Goal: Transaction & Acquisition: Purchase product/service

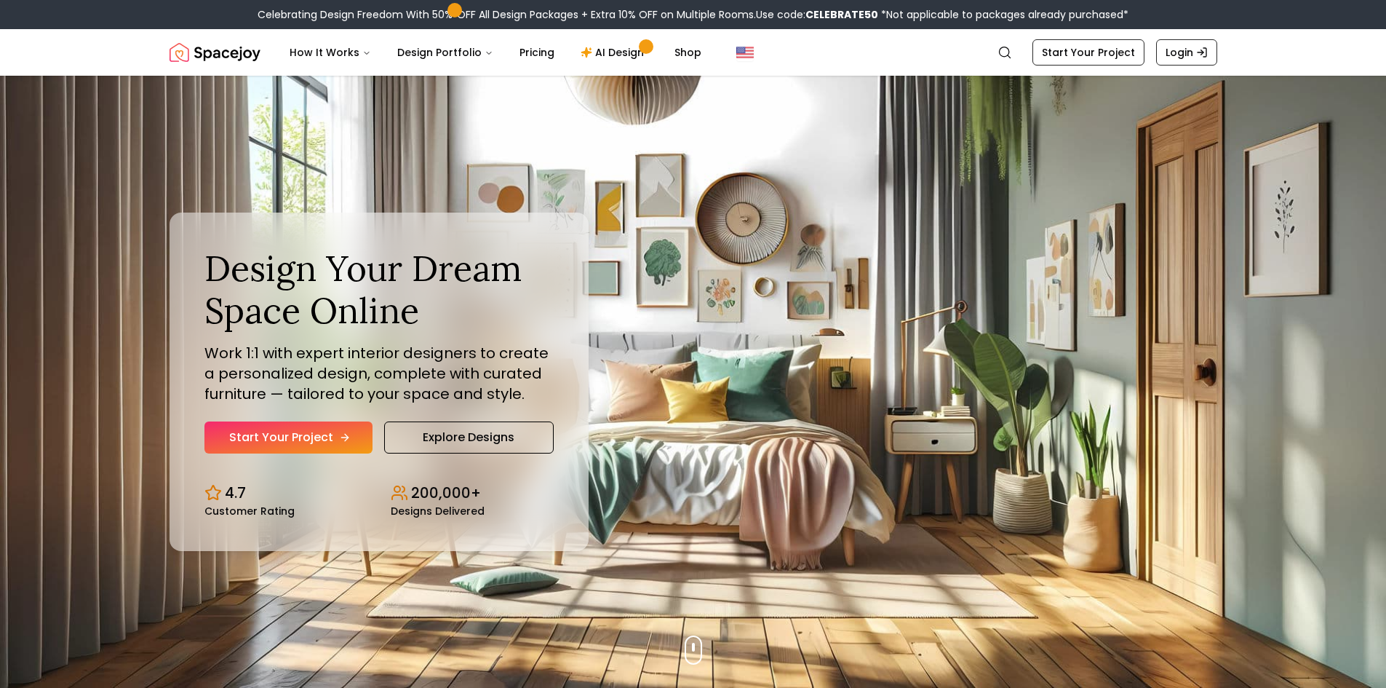
click at [312, 432] on link "Start Your Project" at bounding box center [288, 437] width 168 height 32
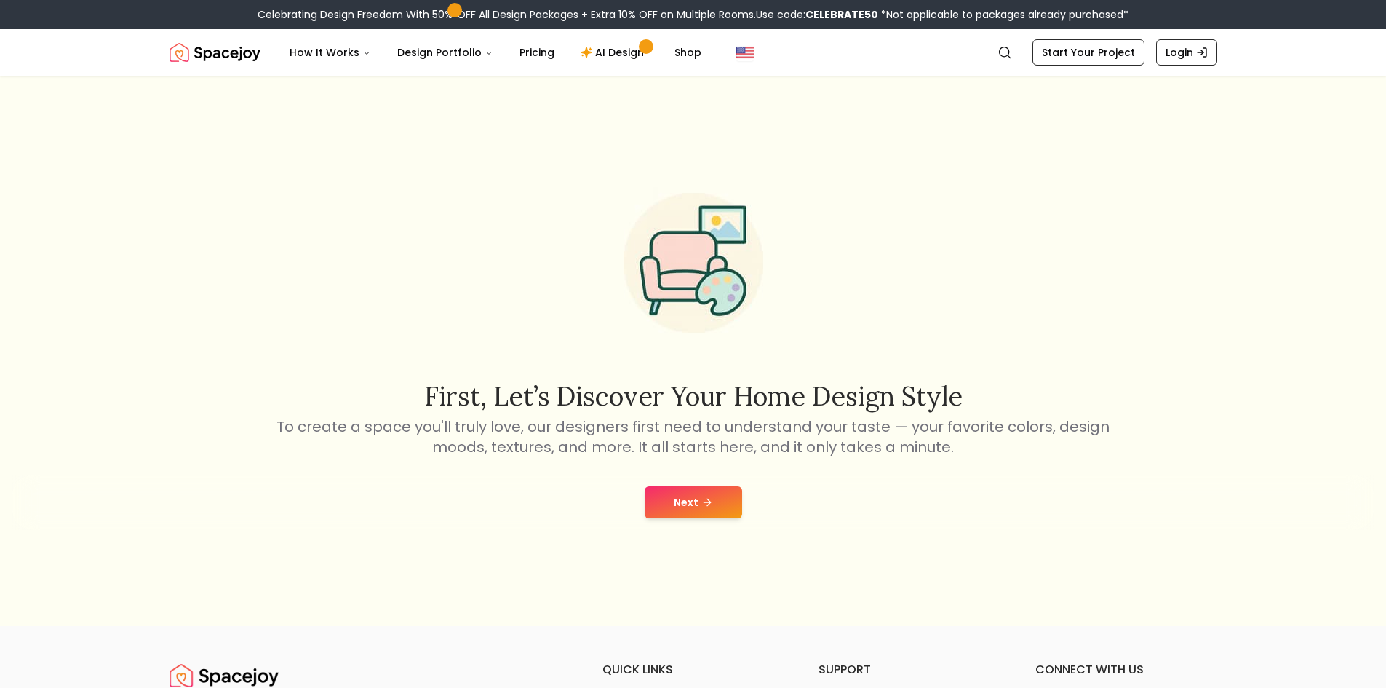
click at [690, 490] on button "Next" at bounding box center [693, 502] width 97 height 32
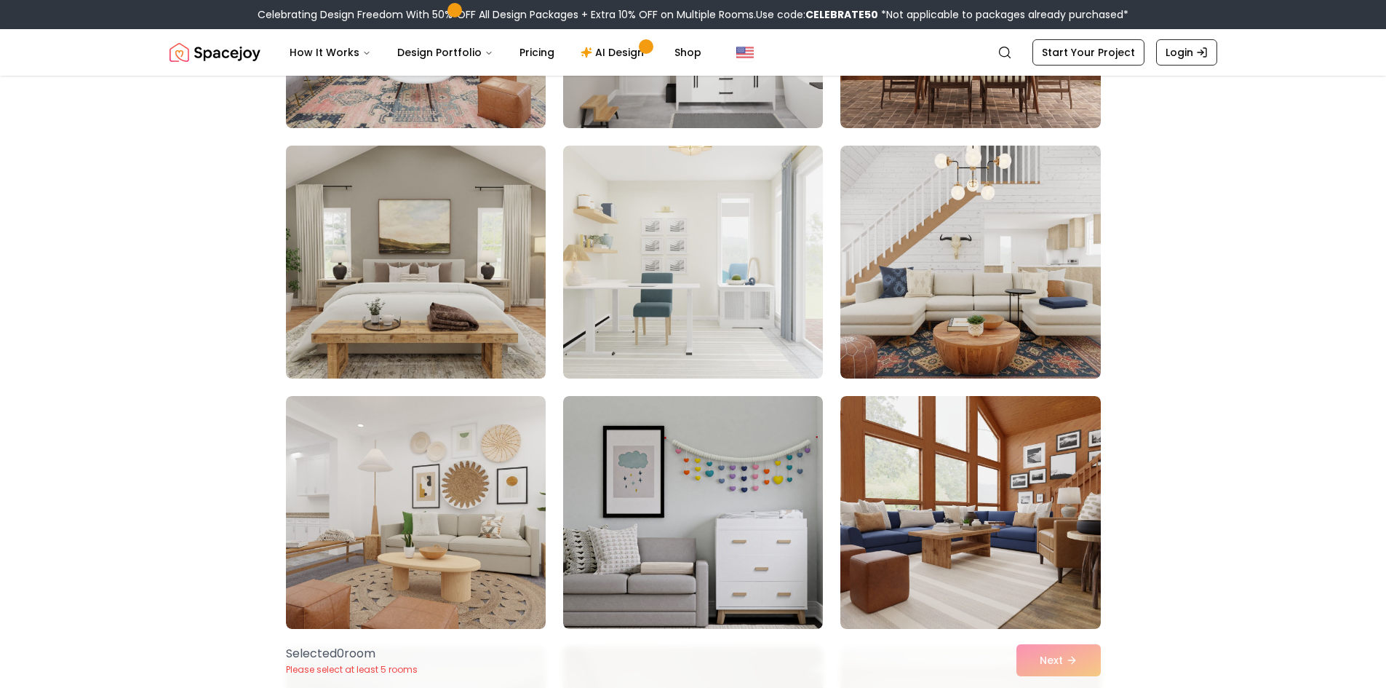
scroll to position [437, 0]
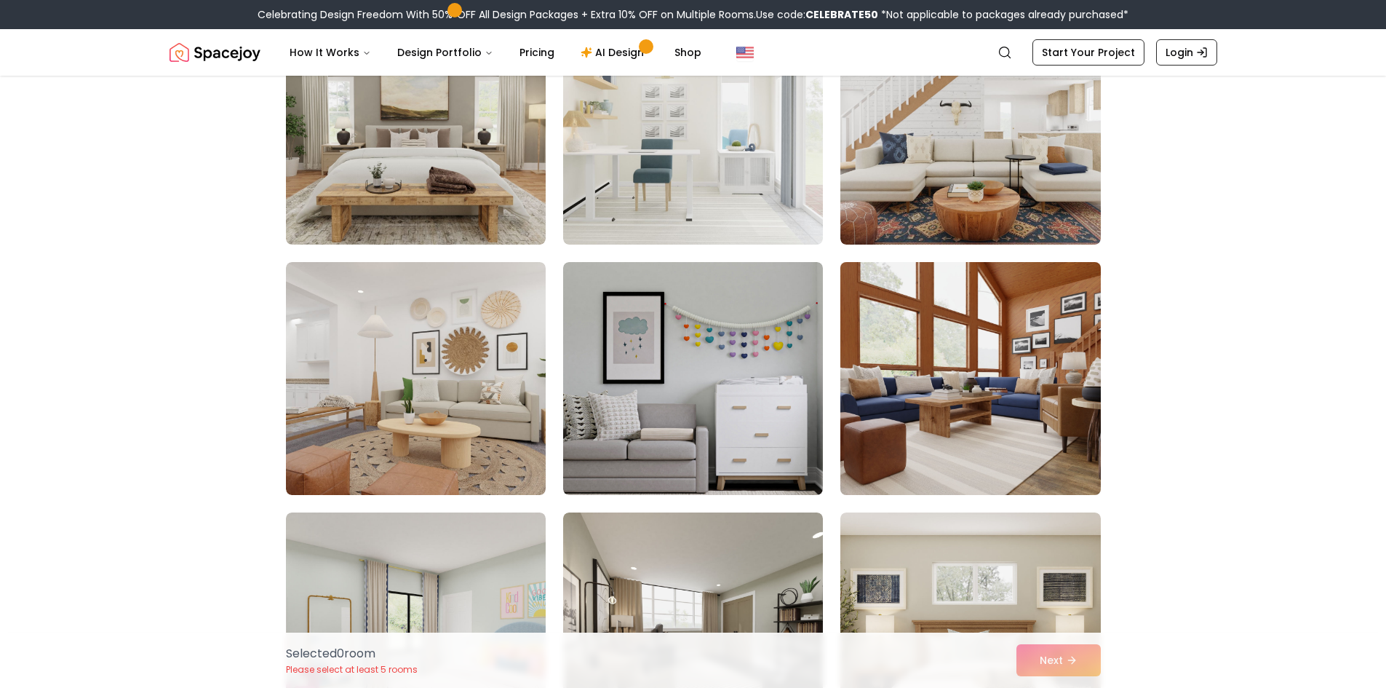
click at [891, 346] on img at bounding box center [970, 378] width 273 height 244
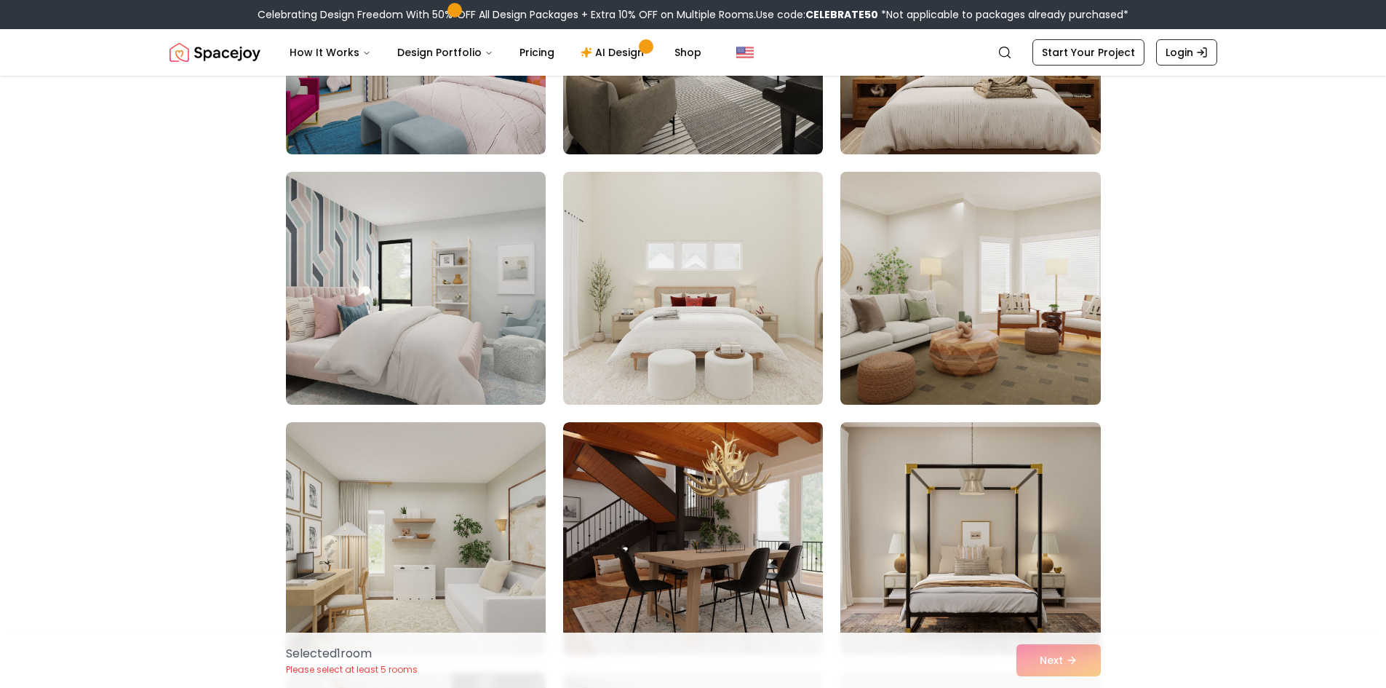
scroll to position [1164, 0]
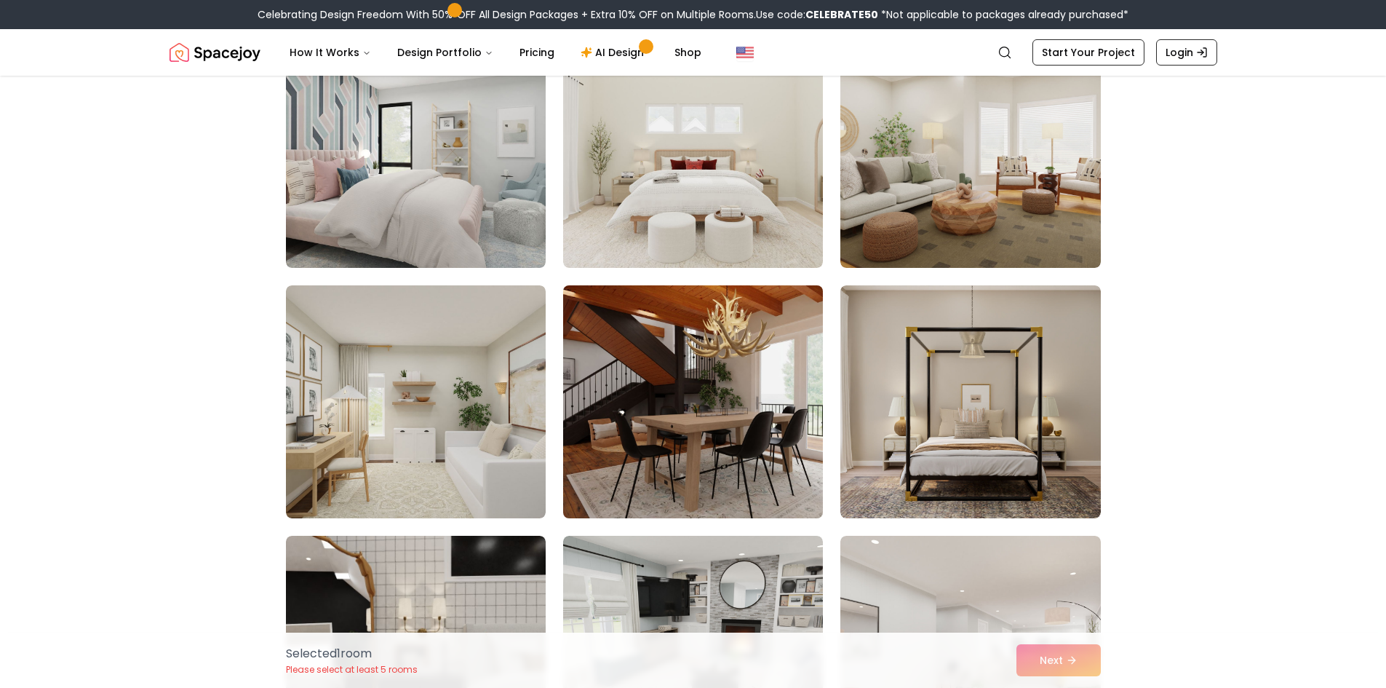
click at [768, 404] on img at bounding box center [693, 401] width 273 height 244
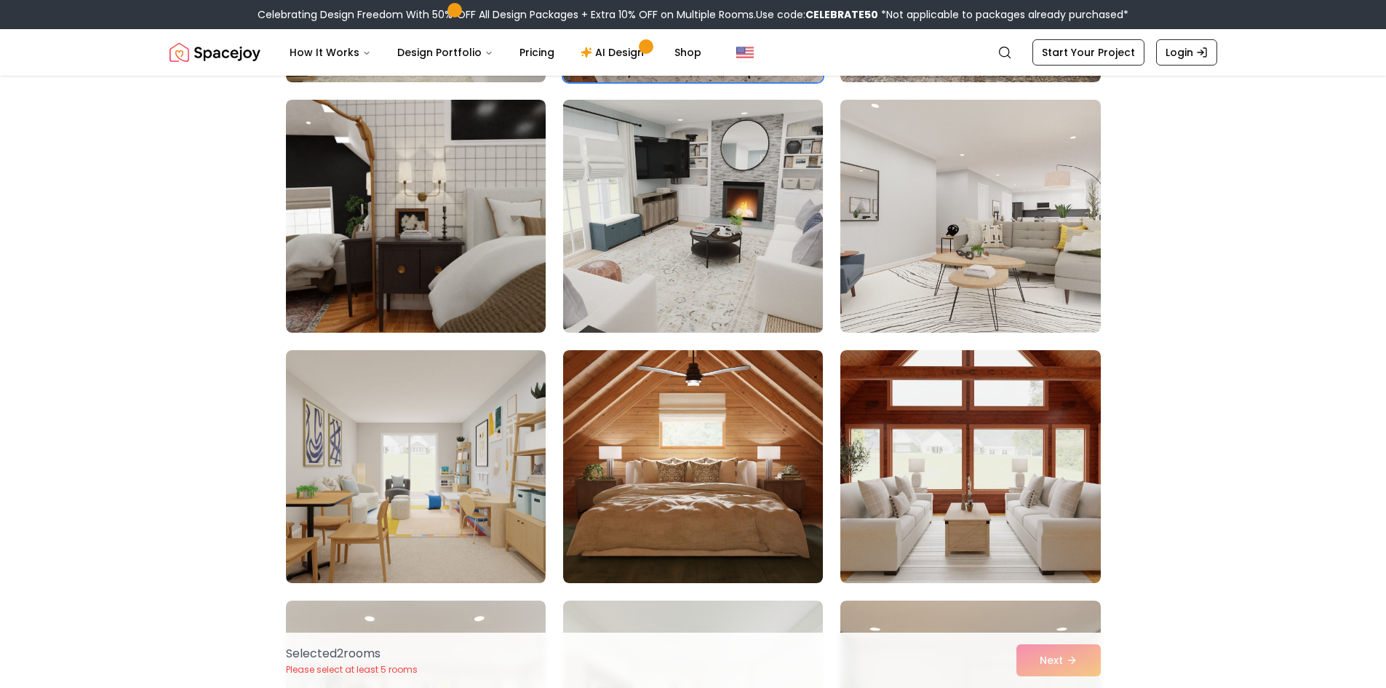
scroll to position [1601, 0]
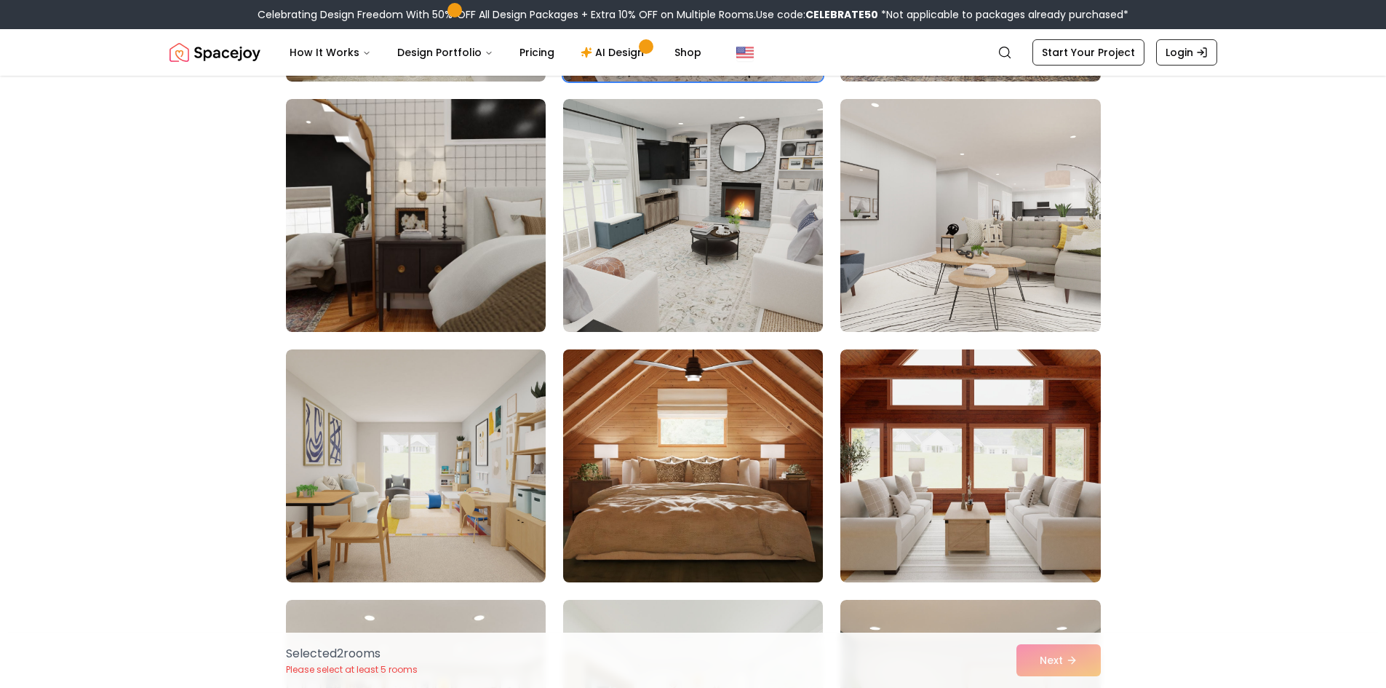
click at [780, 383] on img at bounding box center [693, 465] width 273 height 244
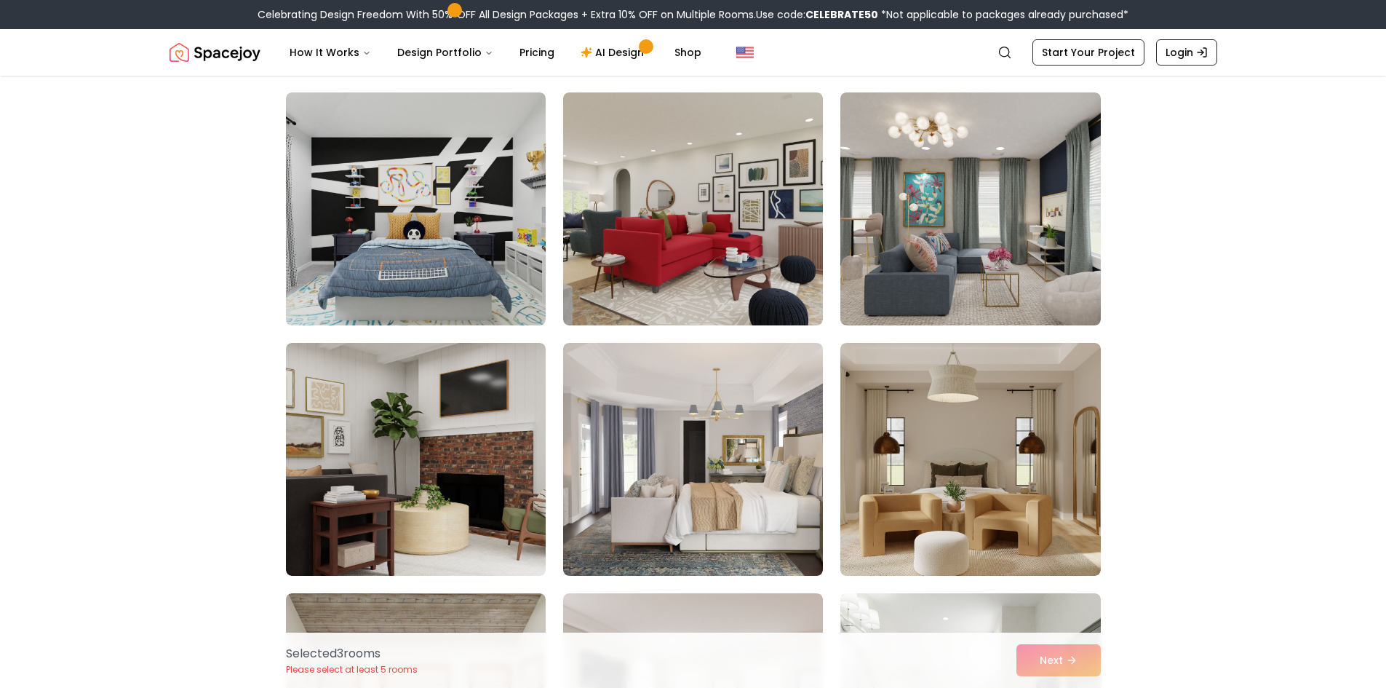
scroll to position [2401, 0]
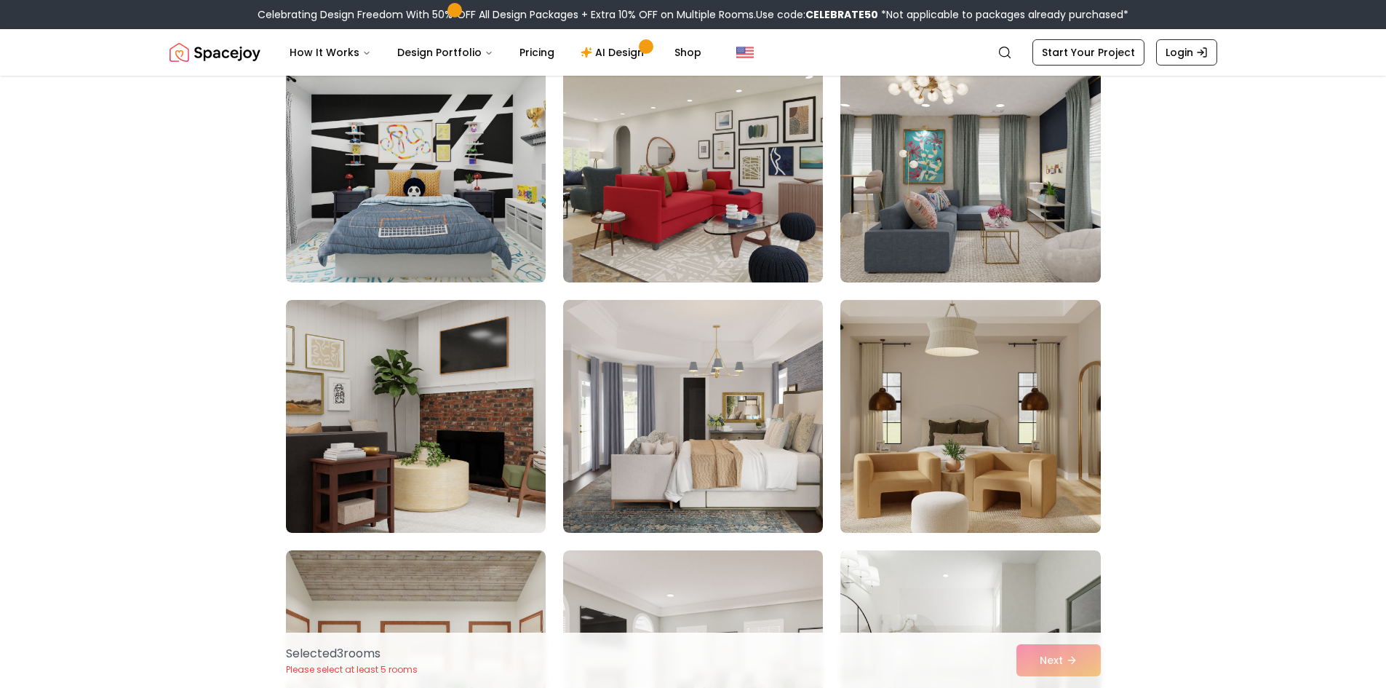
click at [945, 389] on img at bounding box center [970, 416] width 273 height 244
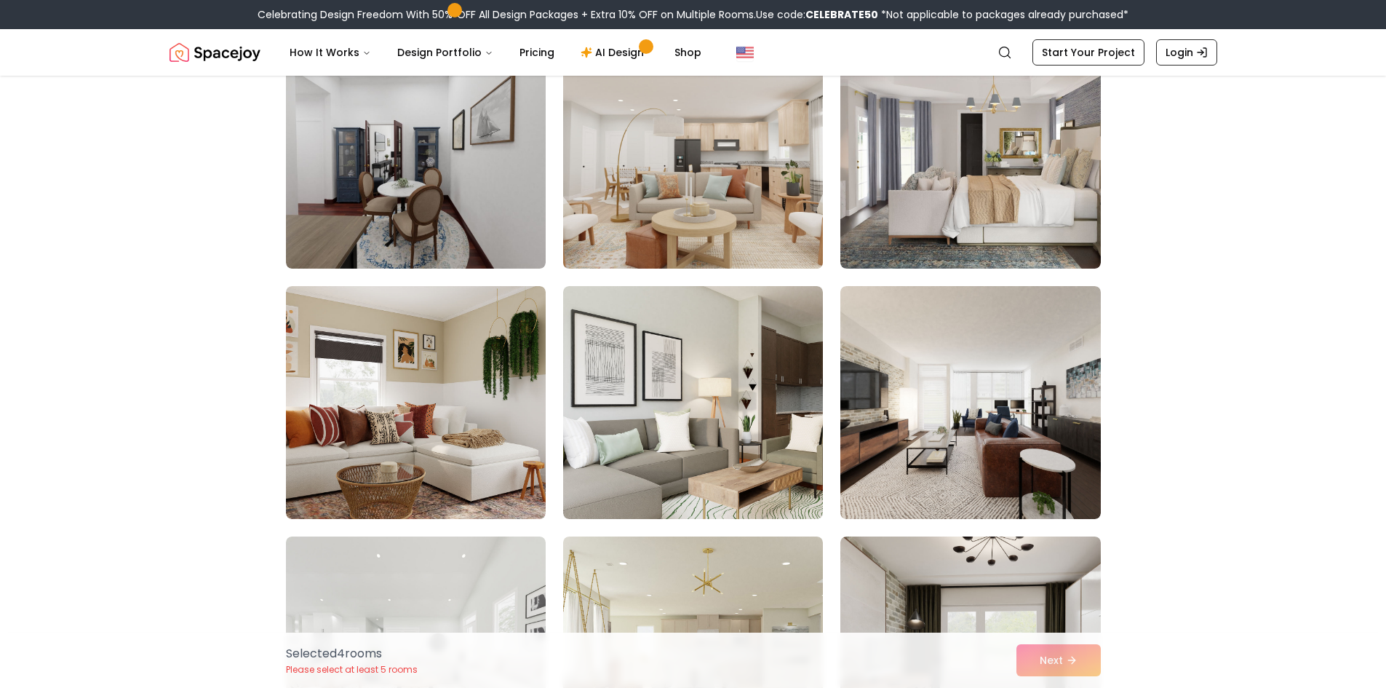
scroll to position [3419, 0]
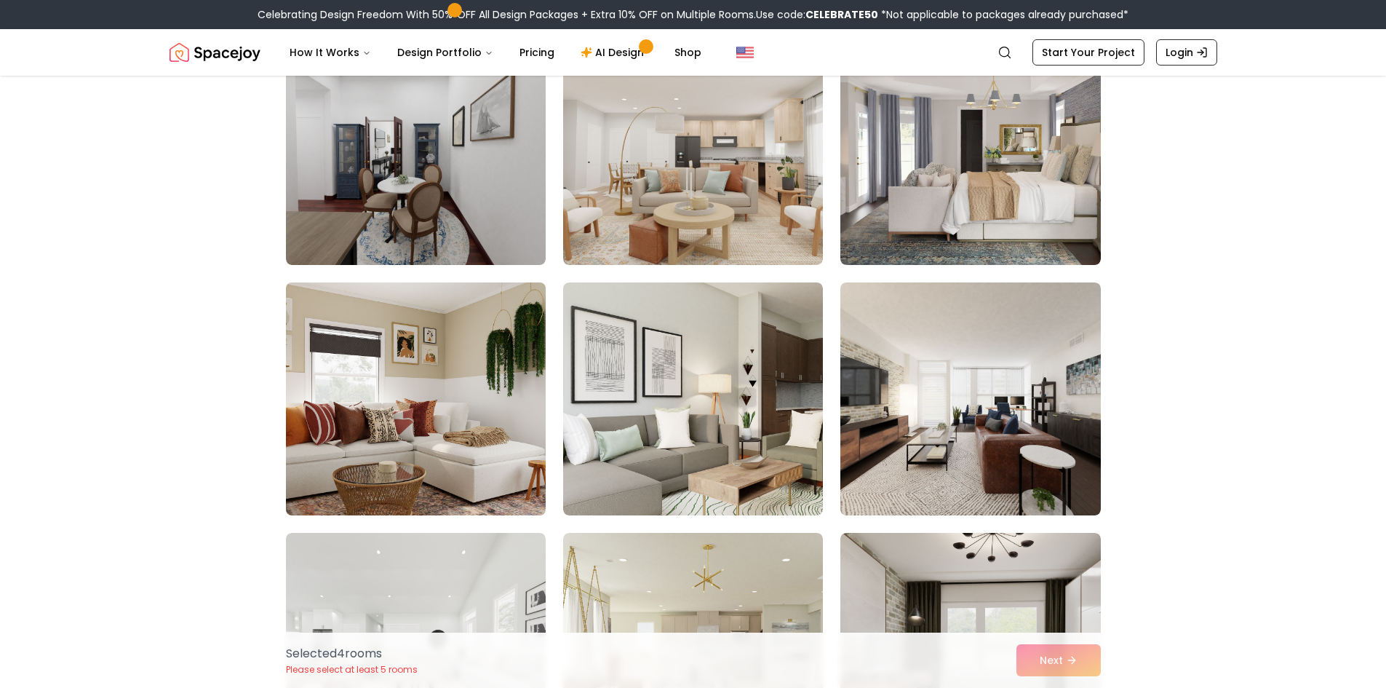
click at [387, 370] on img at bounding box center [415, 398] width 273 height 244
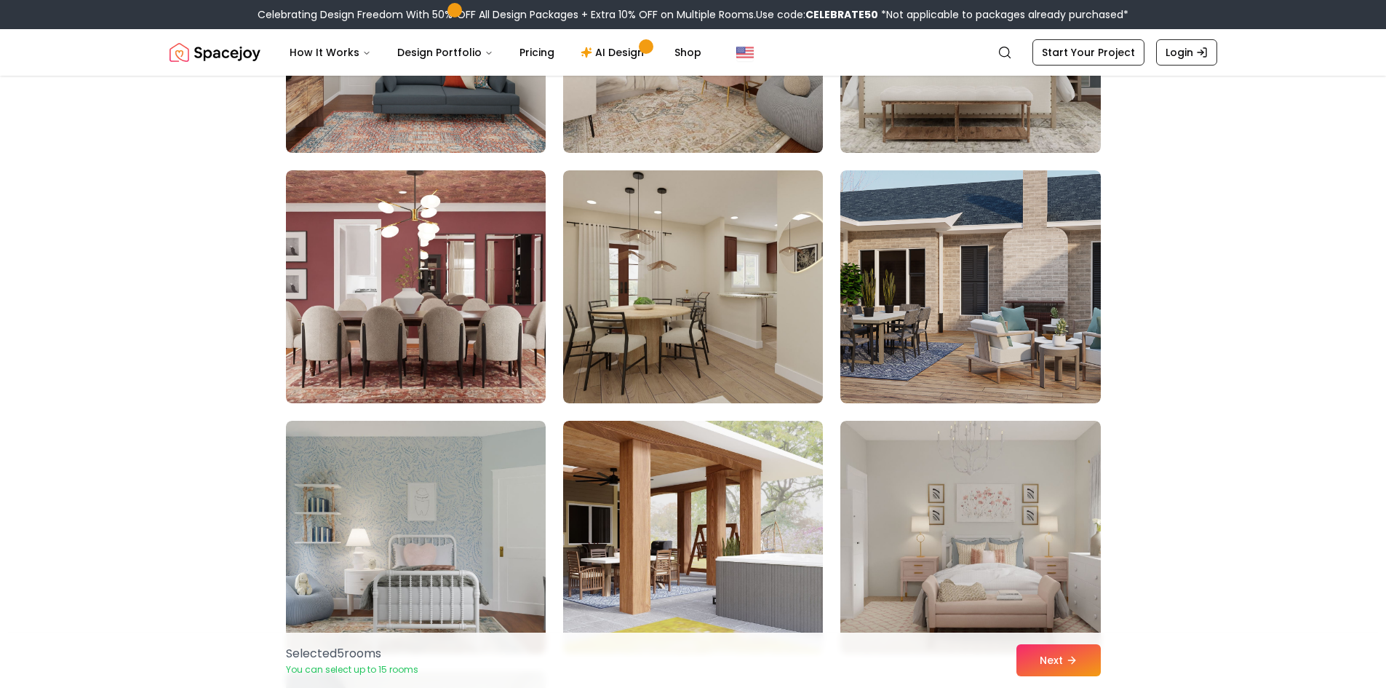
scroll to position [7785, 0]
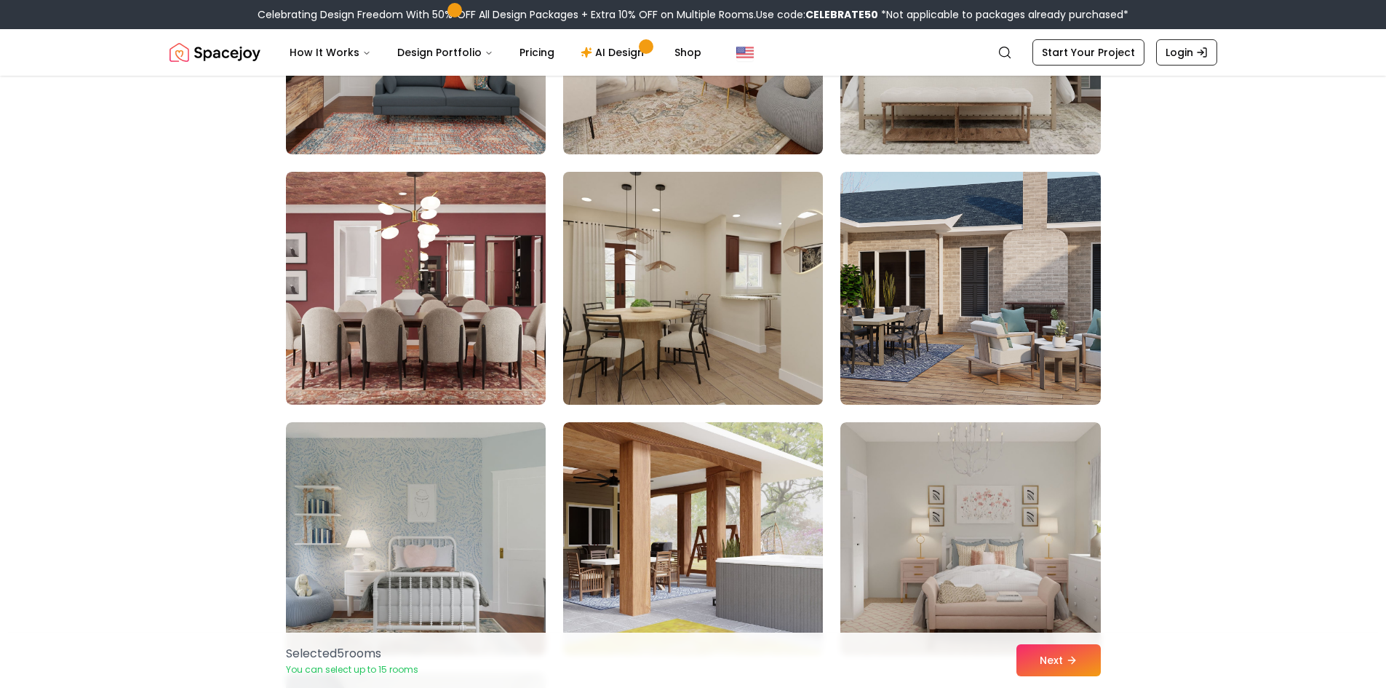
click at [630, 235] on img at bounding box center [693, 288] width 273 height 244
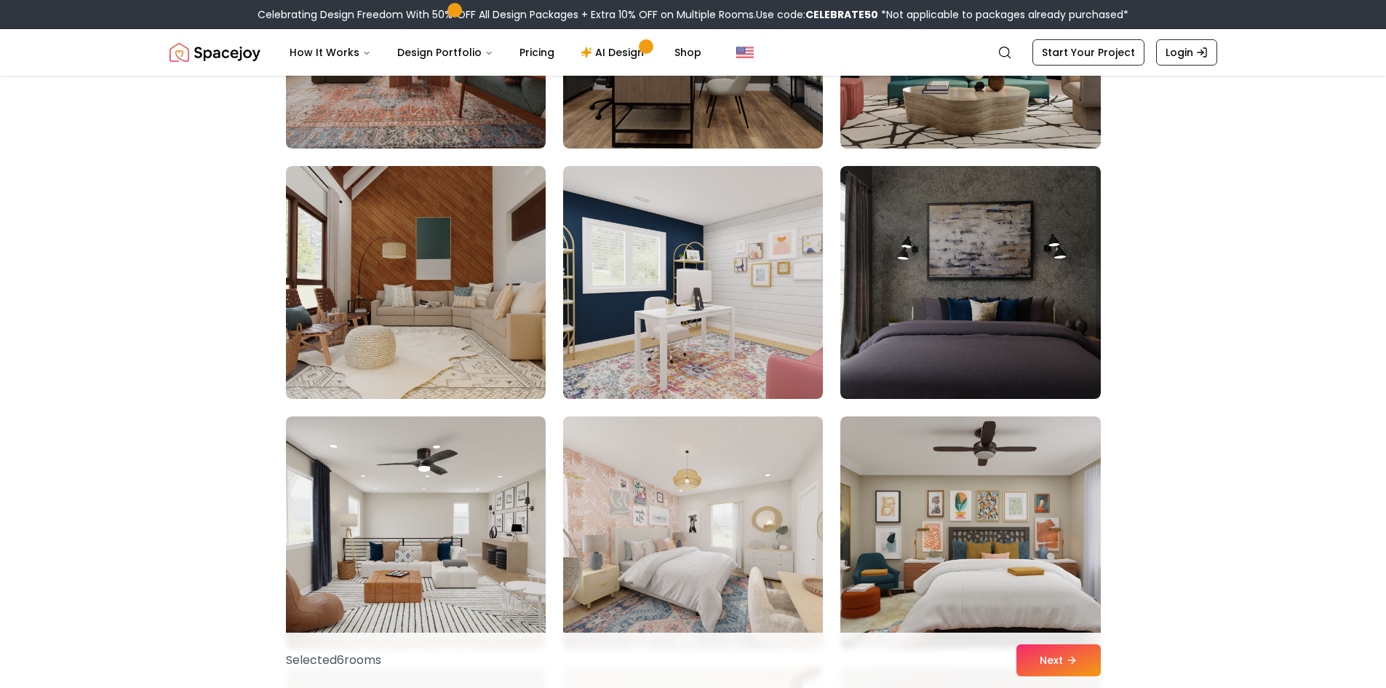
scroll to position [6984, 0]
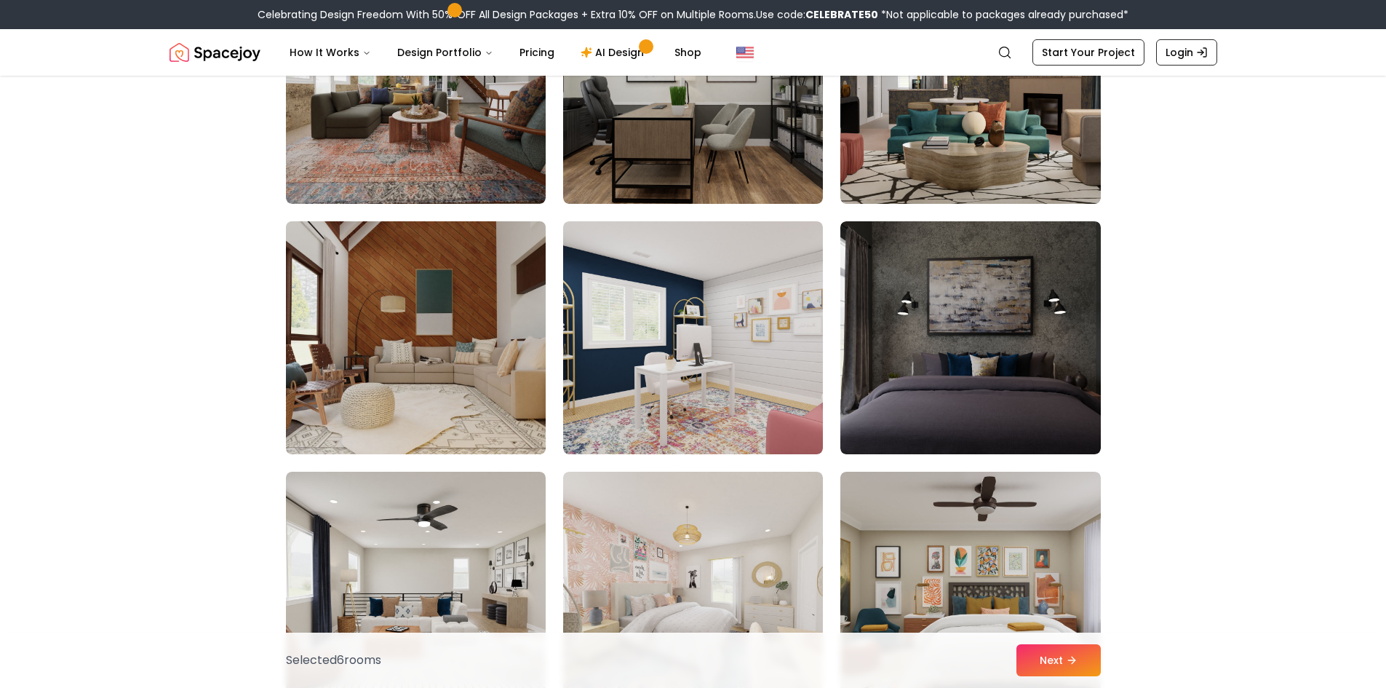
click at [489, 295] on img at bounding box center [415, 337] width 273 height 244
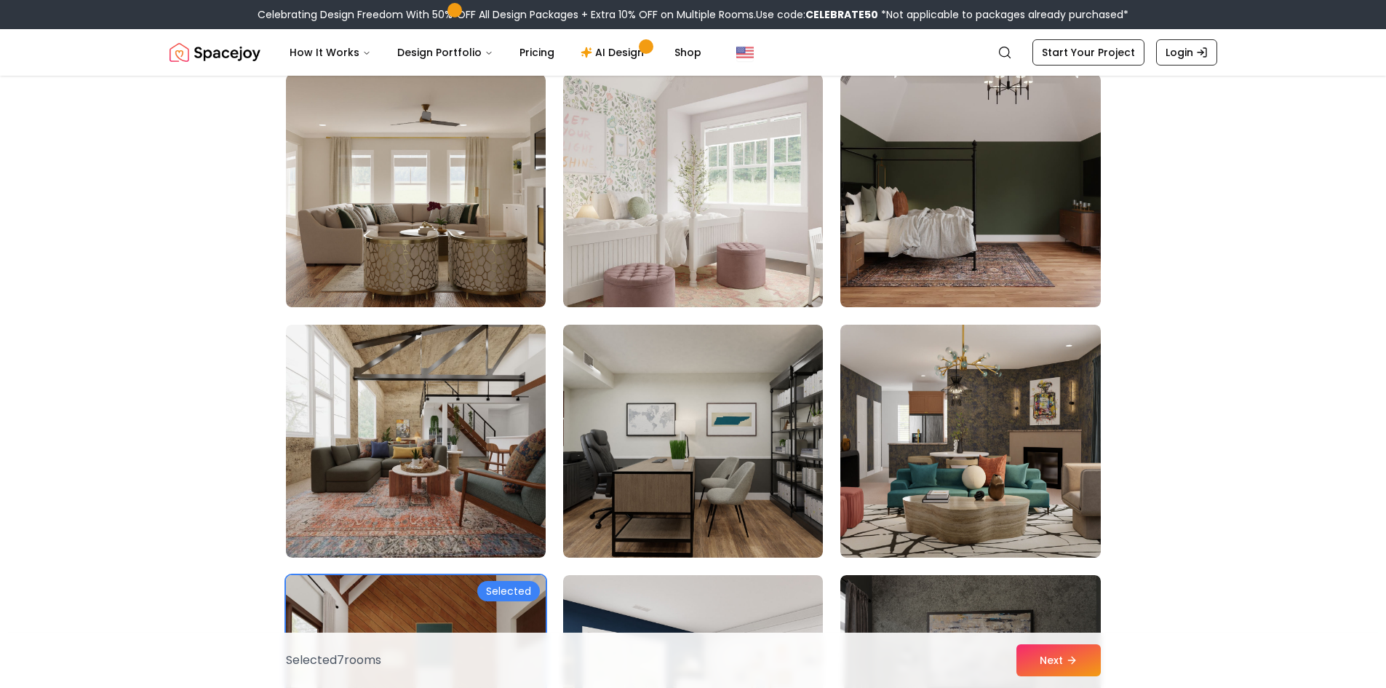
scroll to position [6621, 0]
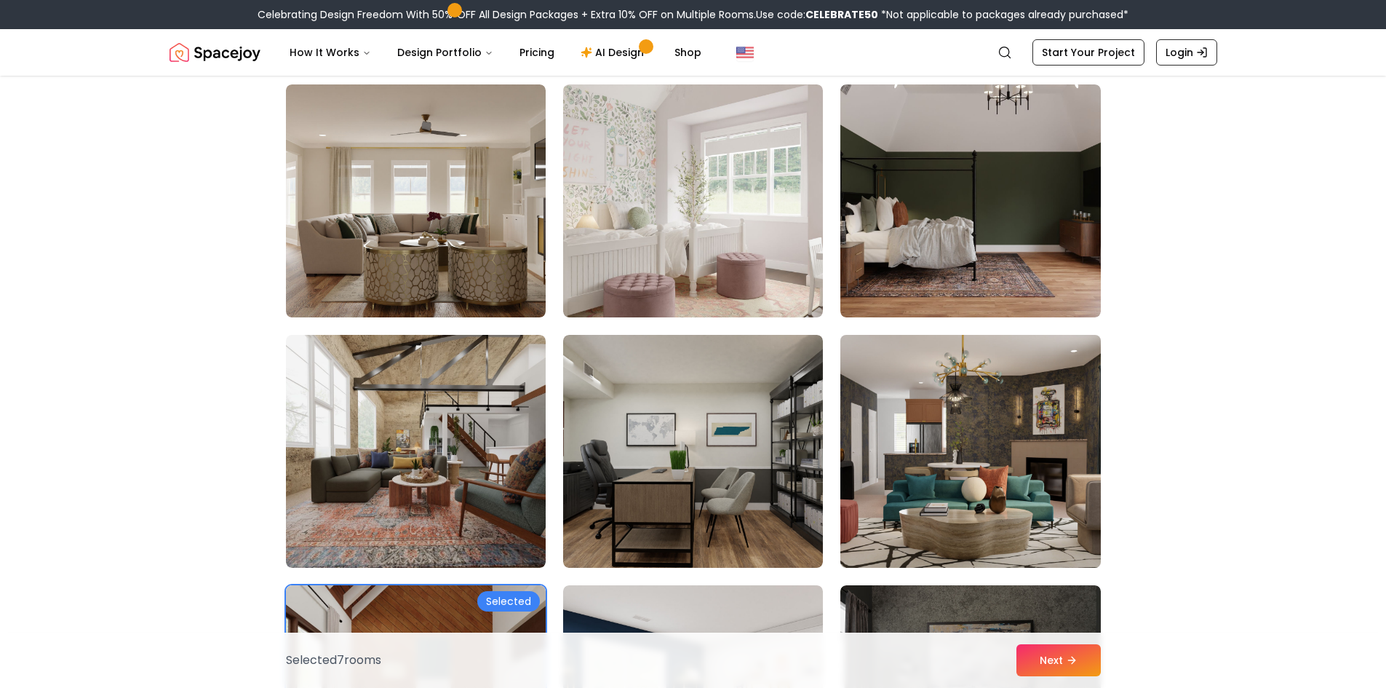
click at [1003, 378] on img at bounding box center [970, 451] width 273 height 244
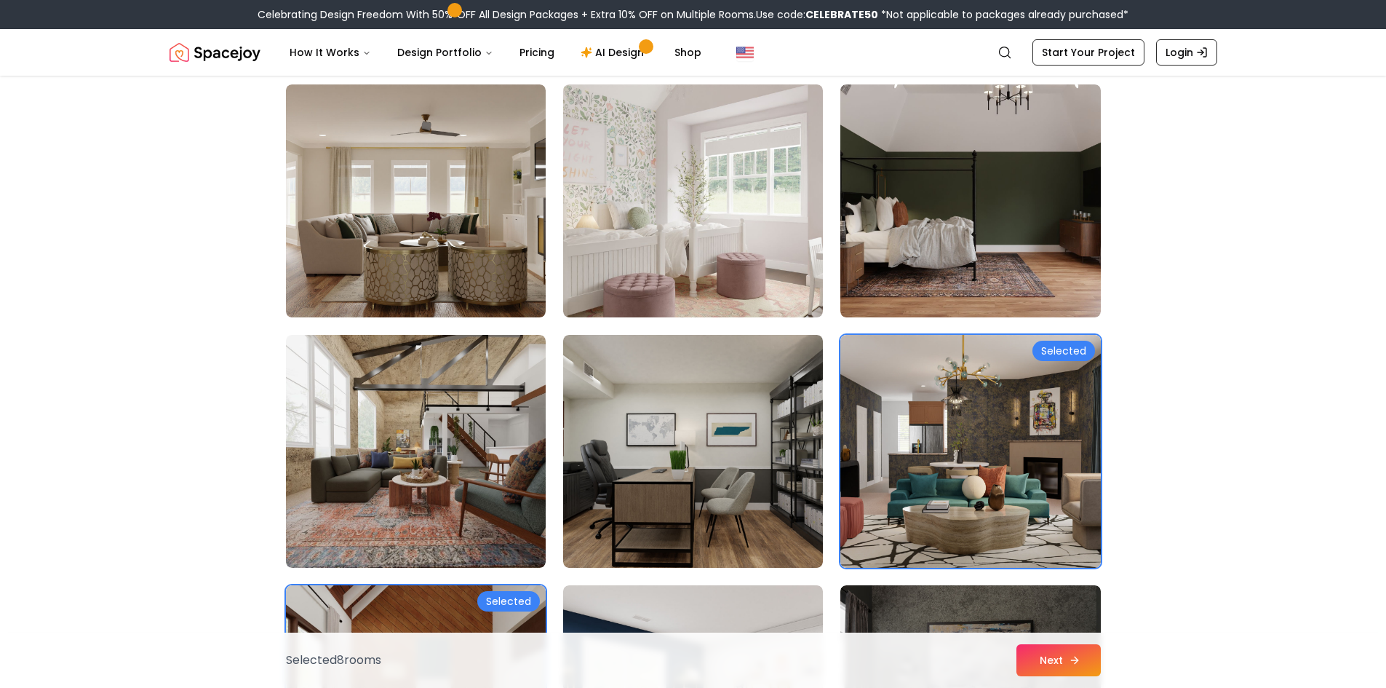
click at [1027, 668] on button "Next" at bounding box center [1058, 660] width 84 height 32
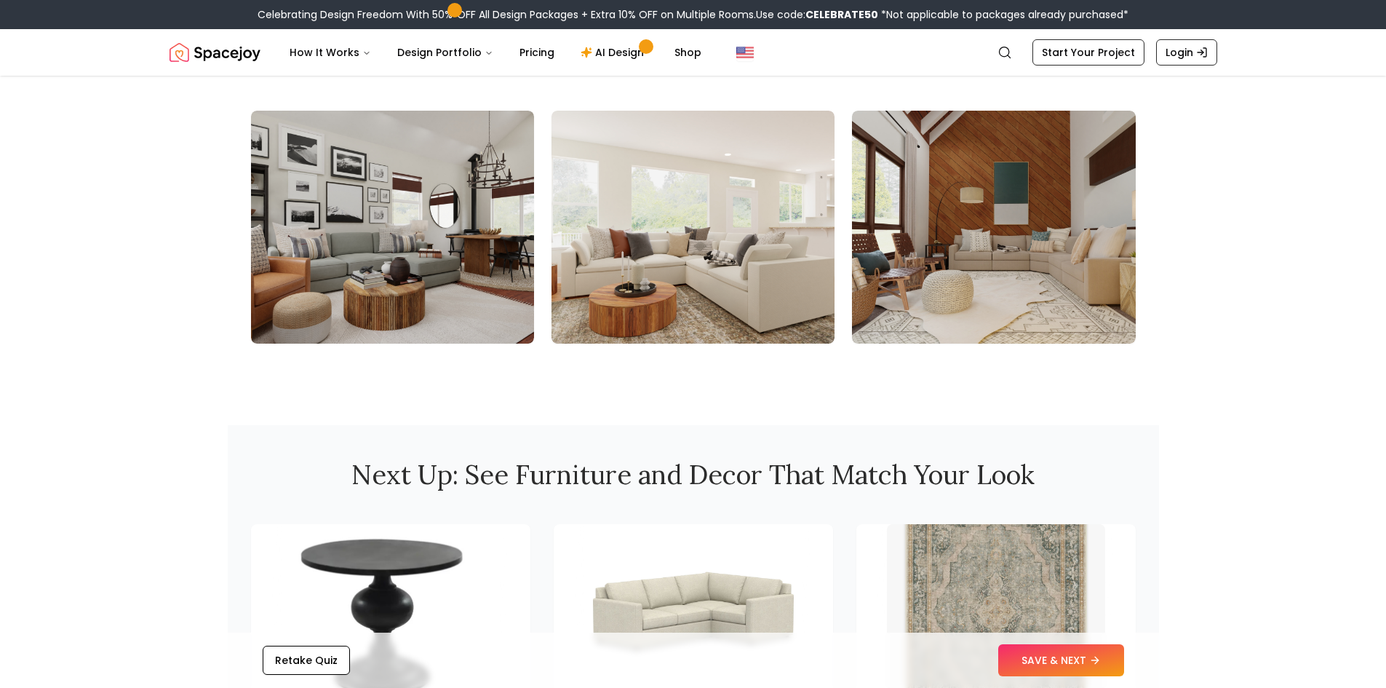
scroll to position [1601, 0]
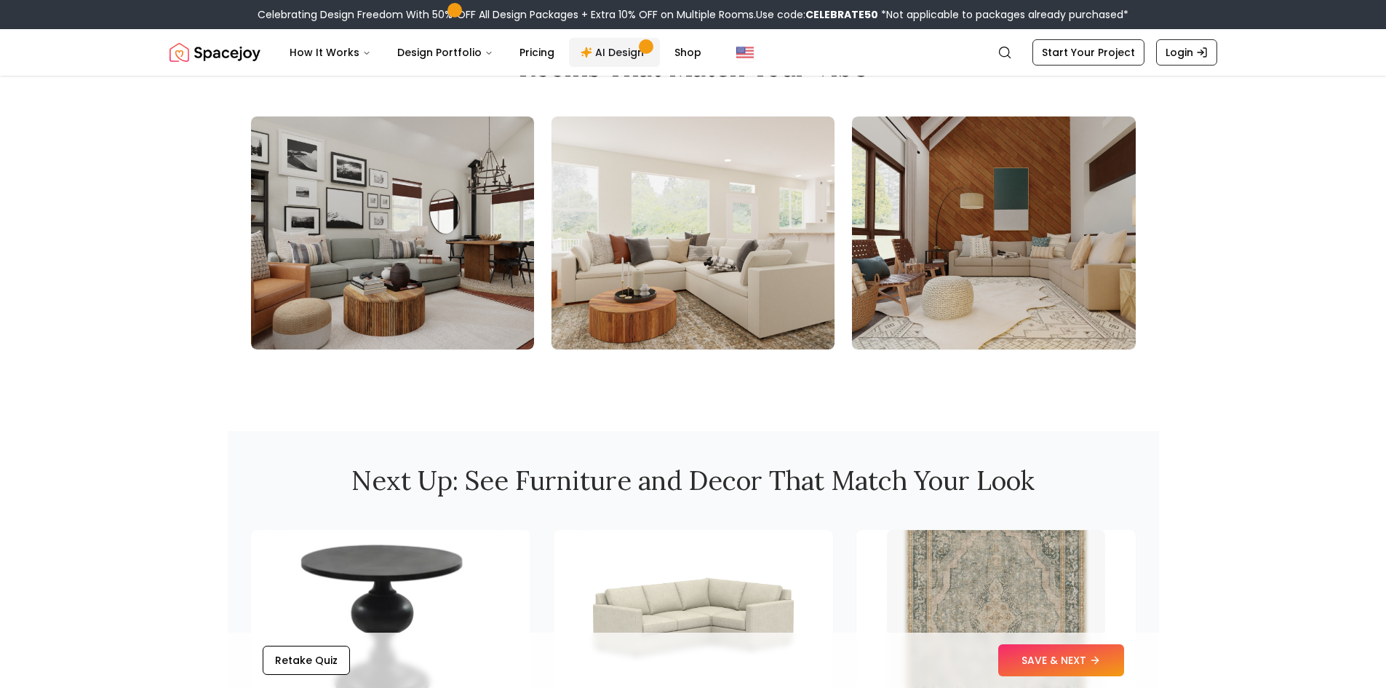
click at [624, 45] on link "AI Design" at bounding box center [614, 52] width 91 height 29
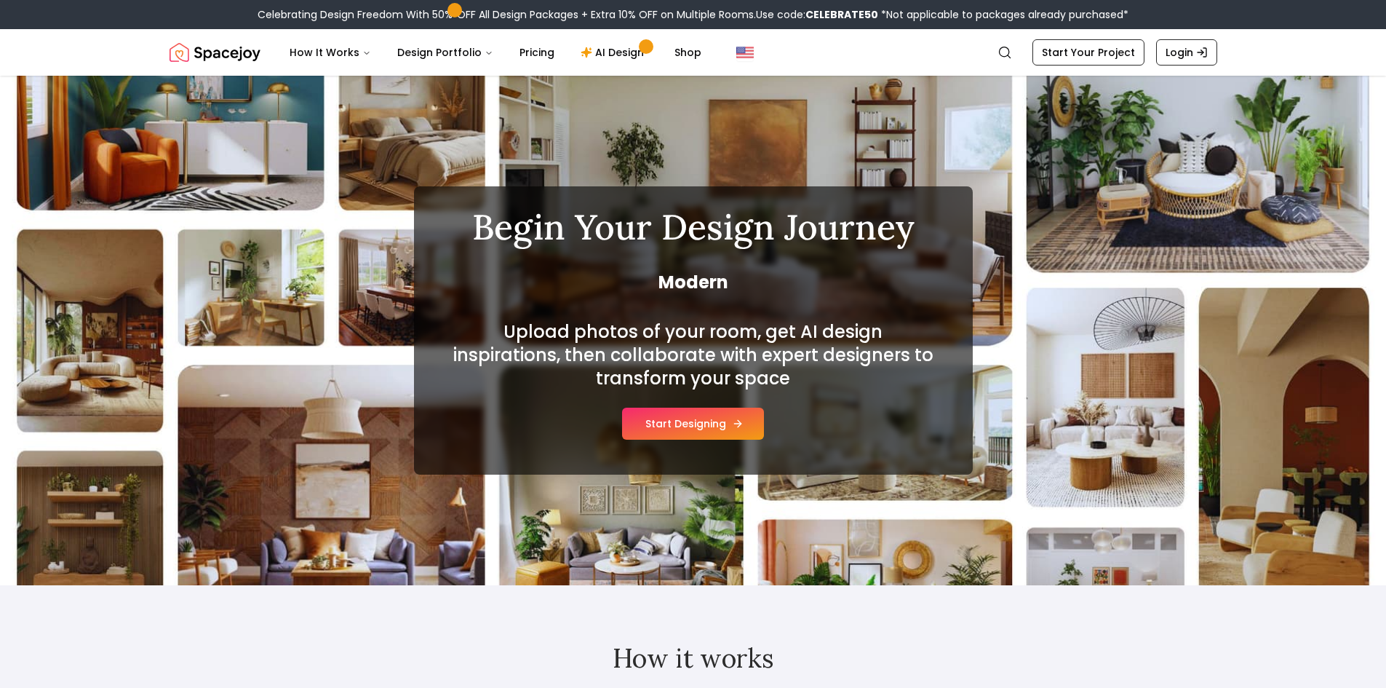
click at [695, 429] on button "Start Designing" at bounding box center [693, 423] width 142 height 32
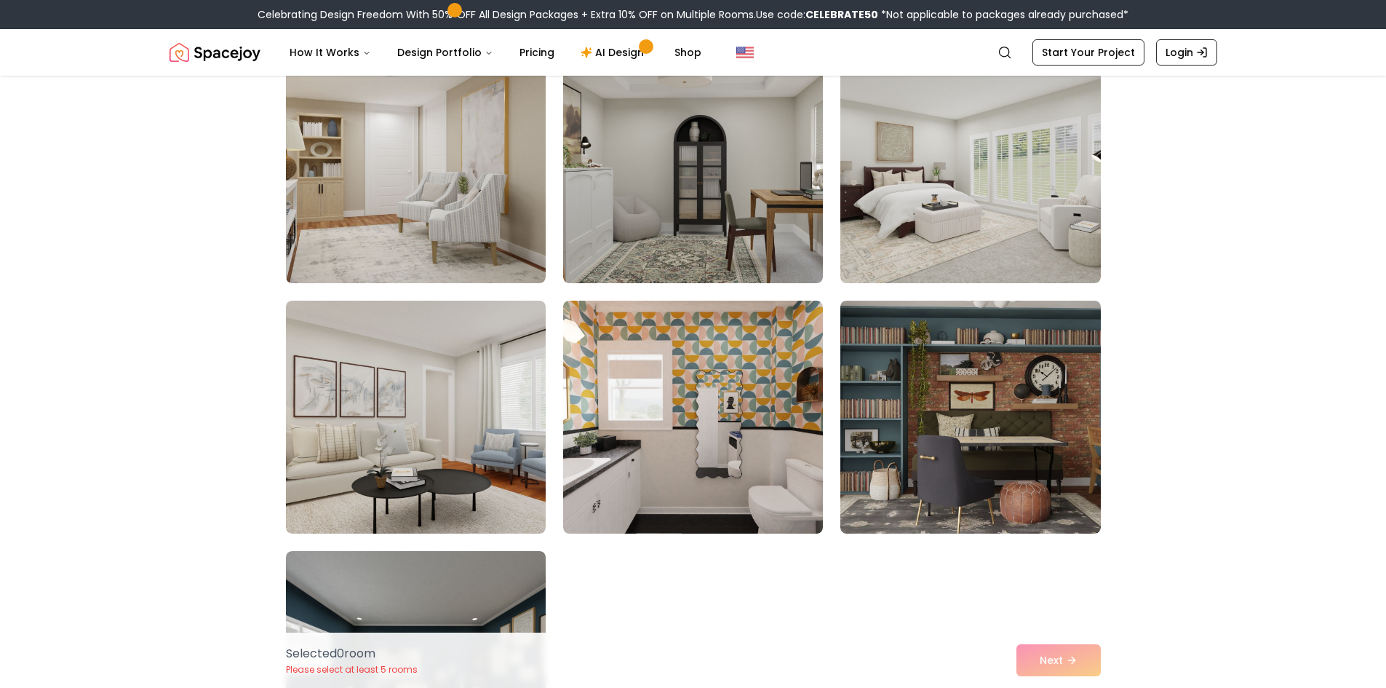
scroll to position [437, 0]
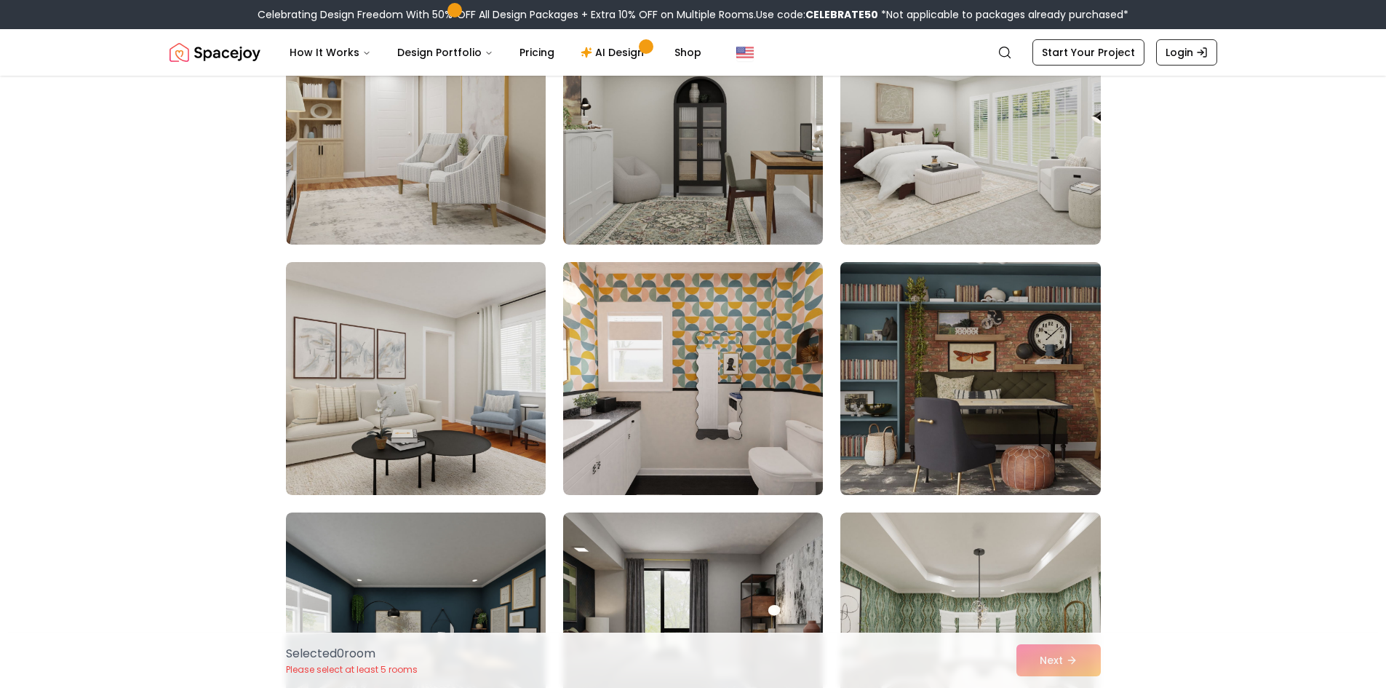
click at [859, 399] on img at bounding box center [970, 378] width 273 height 244
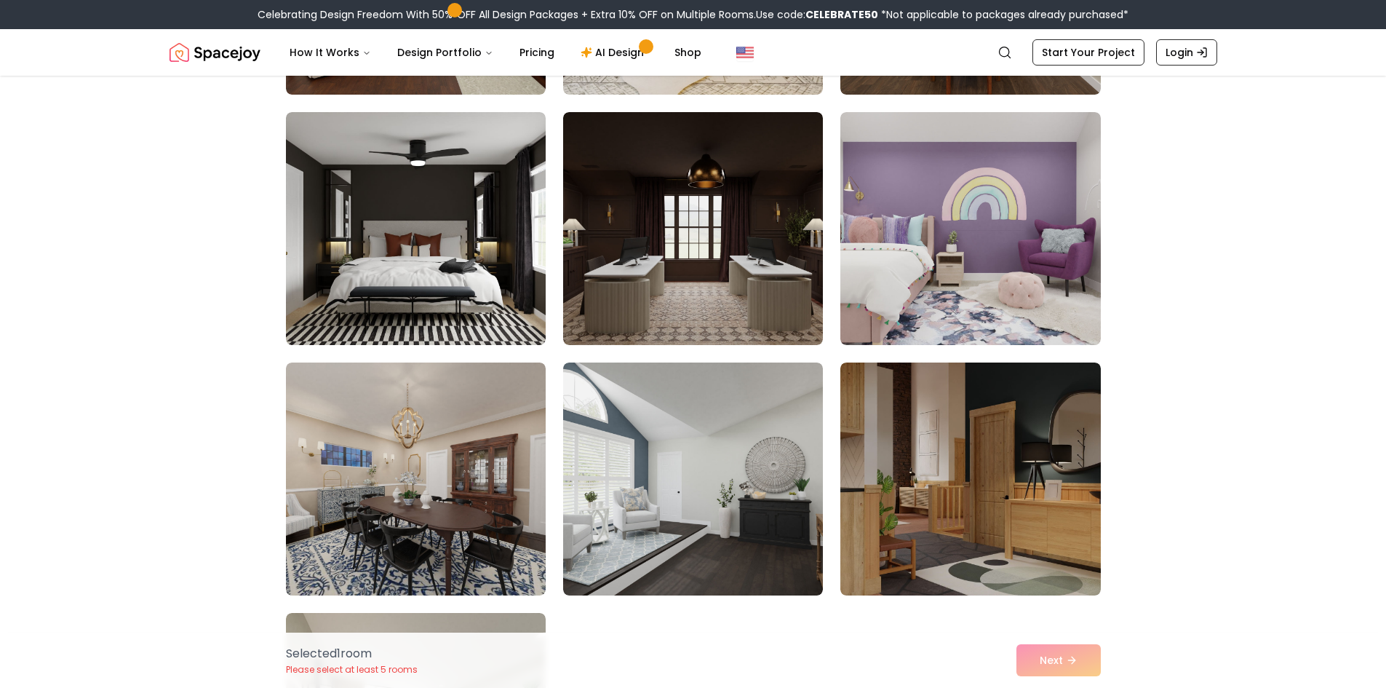
scroll to position [2910, 0]
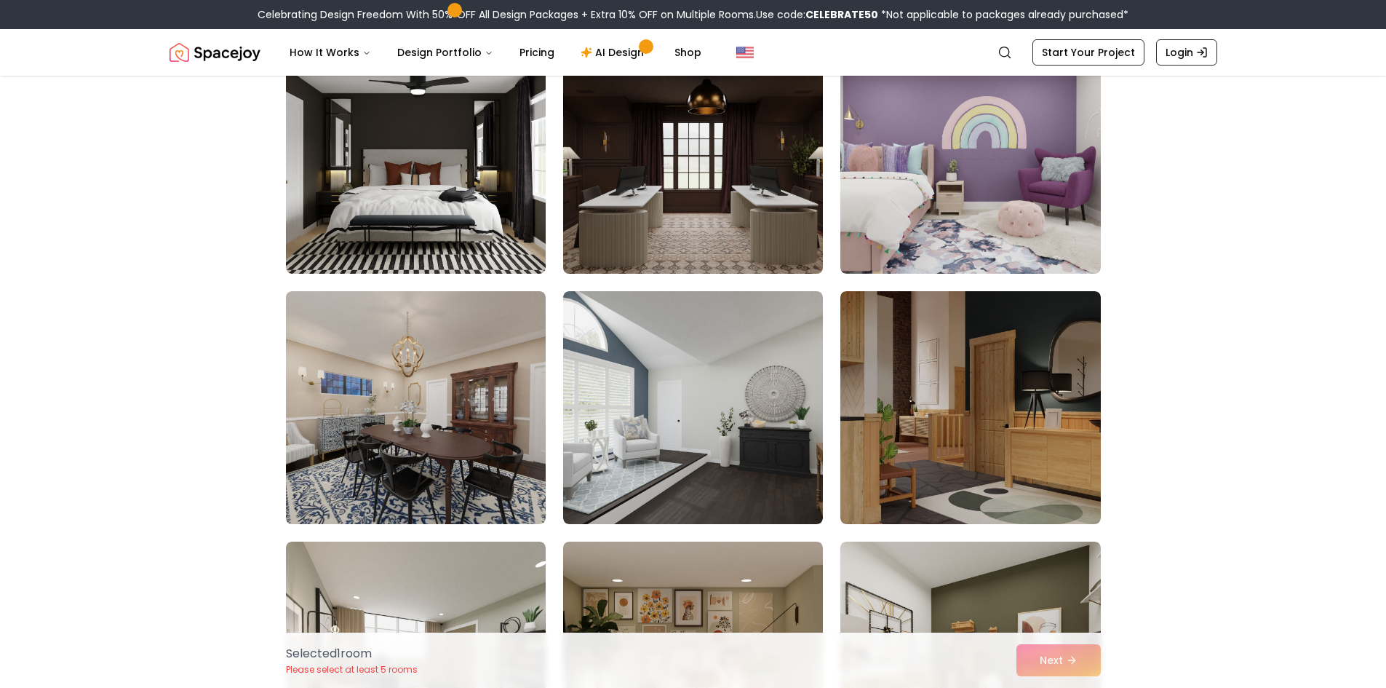
click at [579, 217] on img at bounding box center [693, 157] width 273 height 244
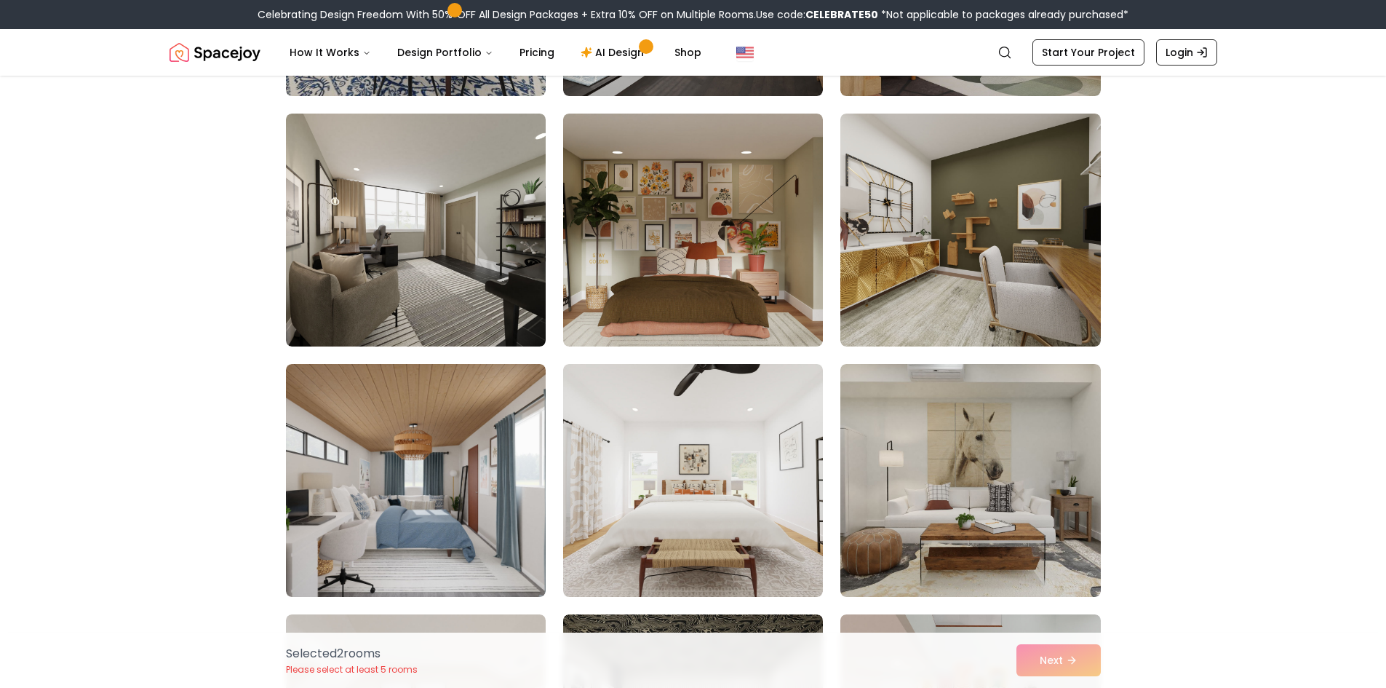
scroll to position [3347, 0]
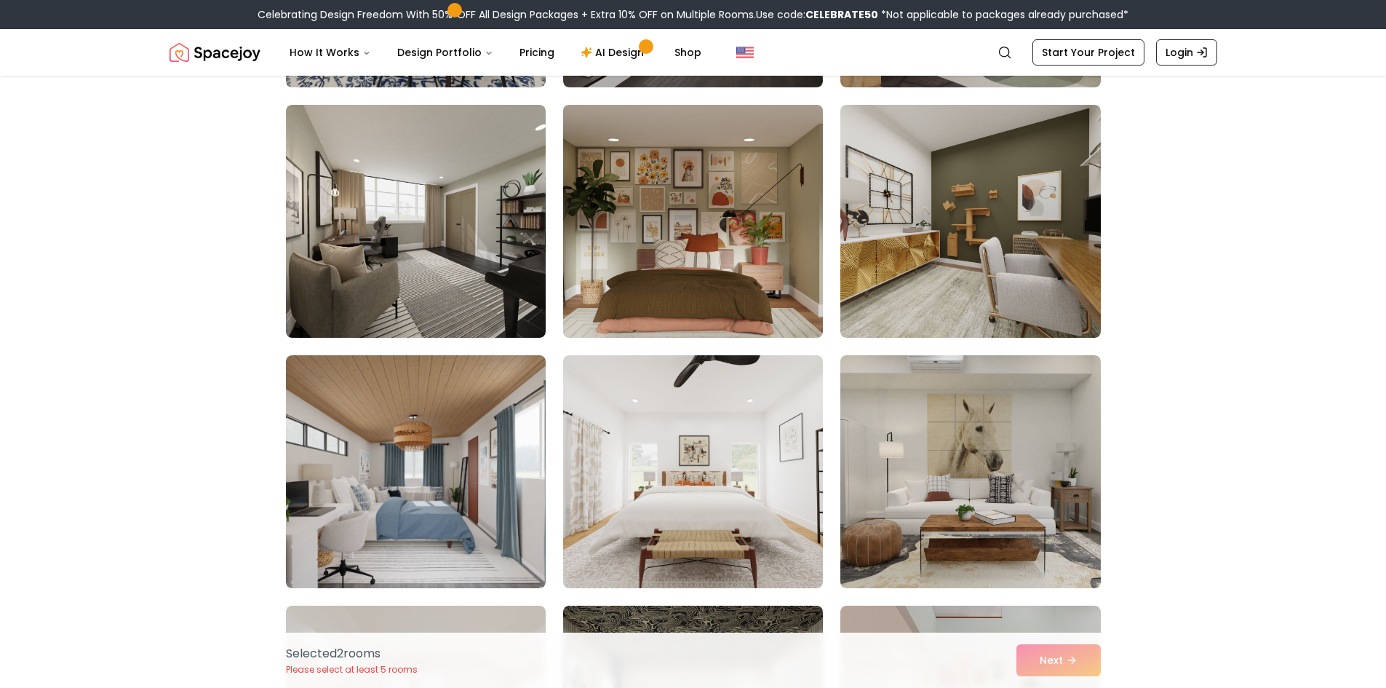
click at [763, 290] on img at bounding box center [693, 221] width 273 height 244
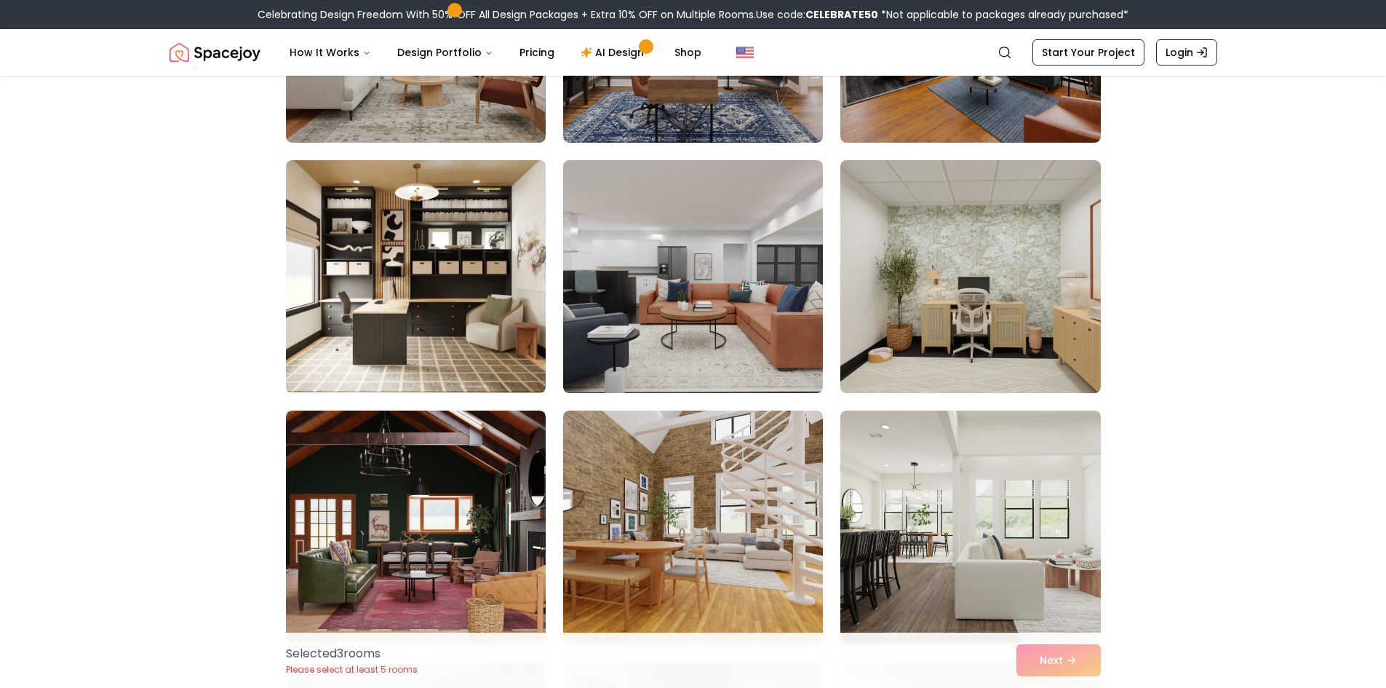
scroll to position [4365, 0]
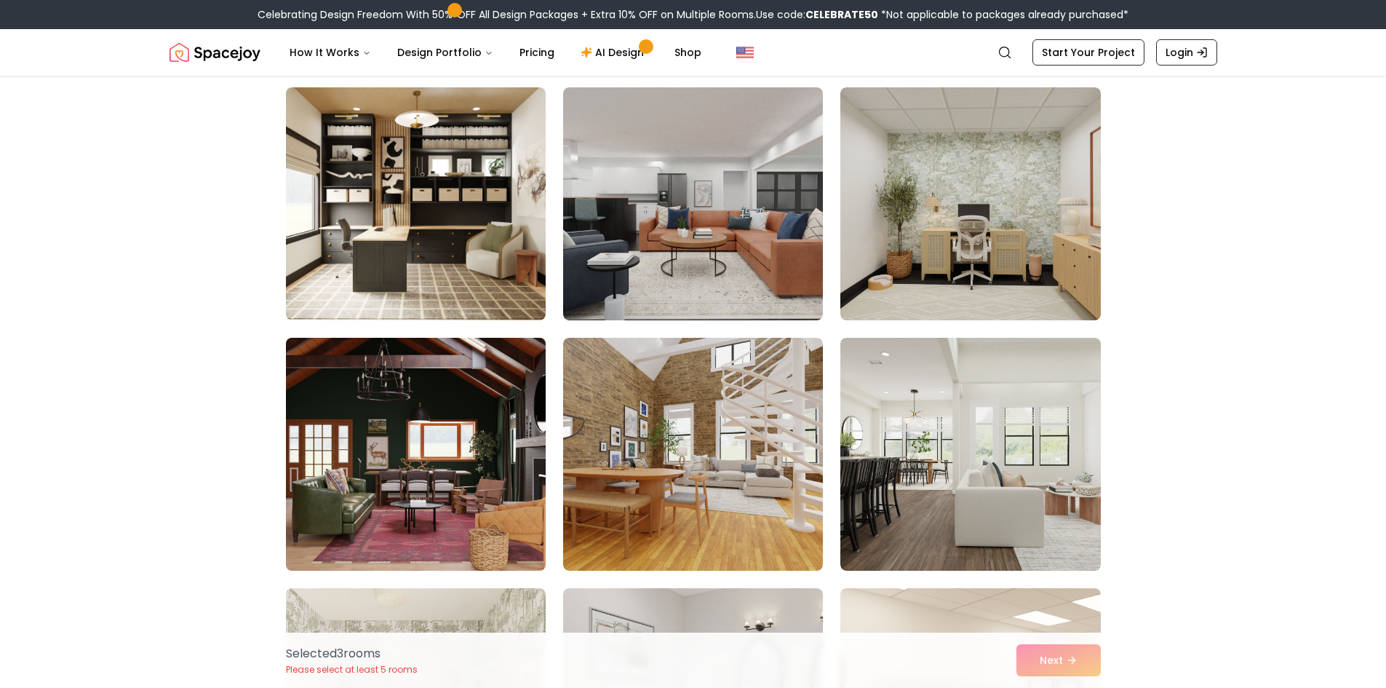
click at [483, 366] on img at bounding box center [415, 454] width 273 height 244
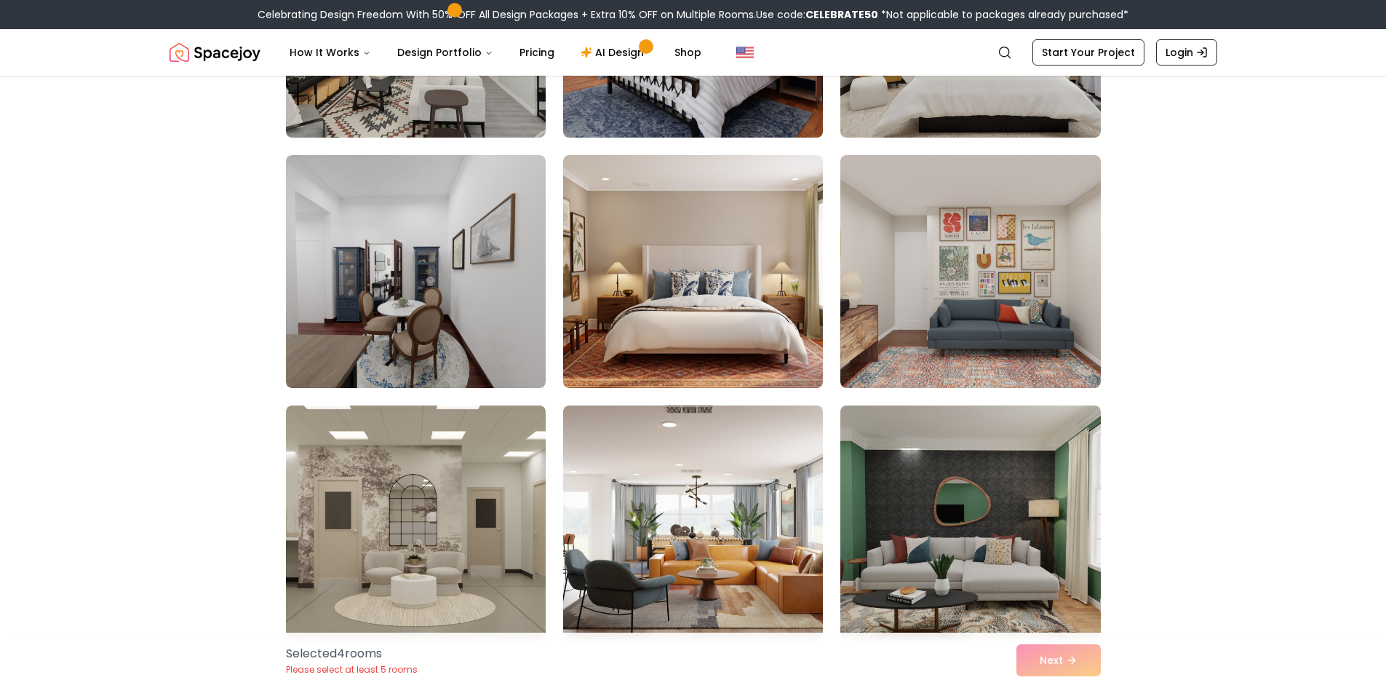
scroll to position [7203, 0]
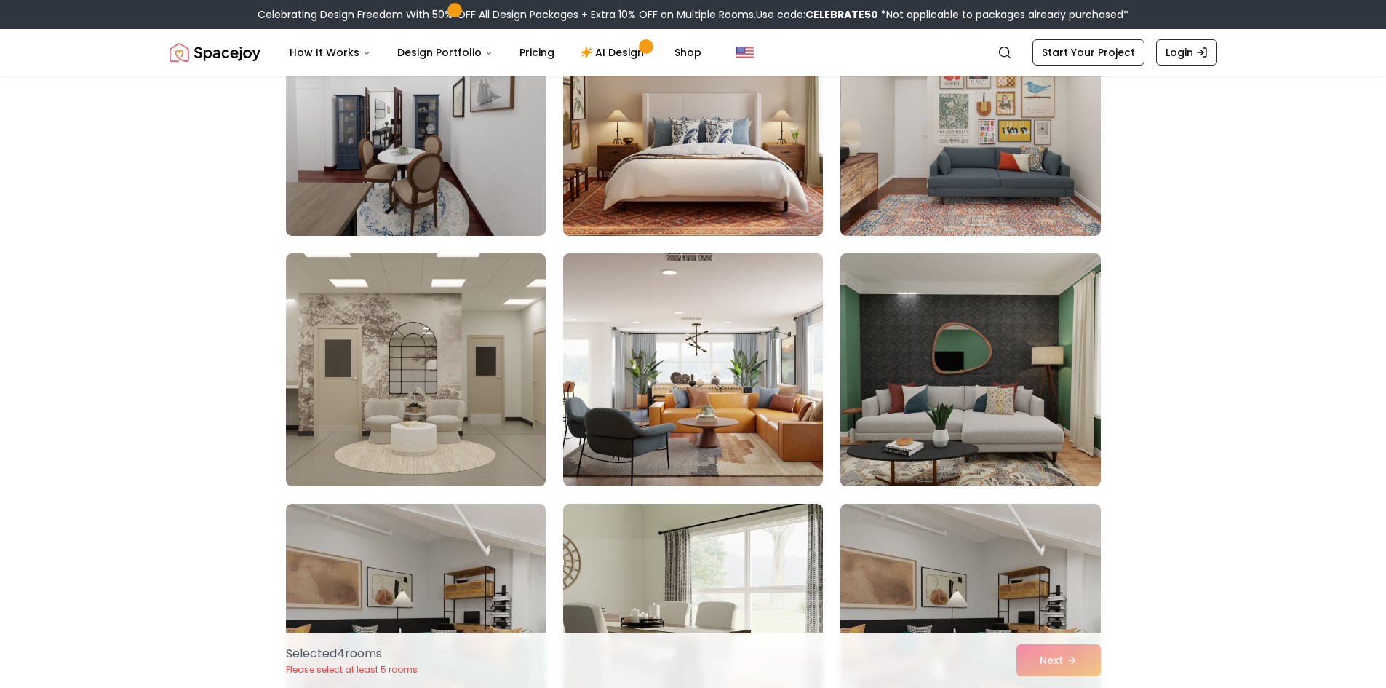
click at [974, 369] on img at bounding box center [970, 369] width 273 height 244
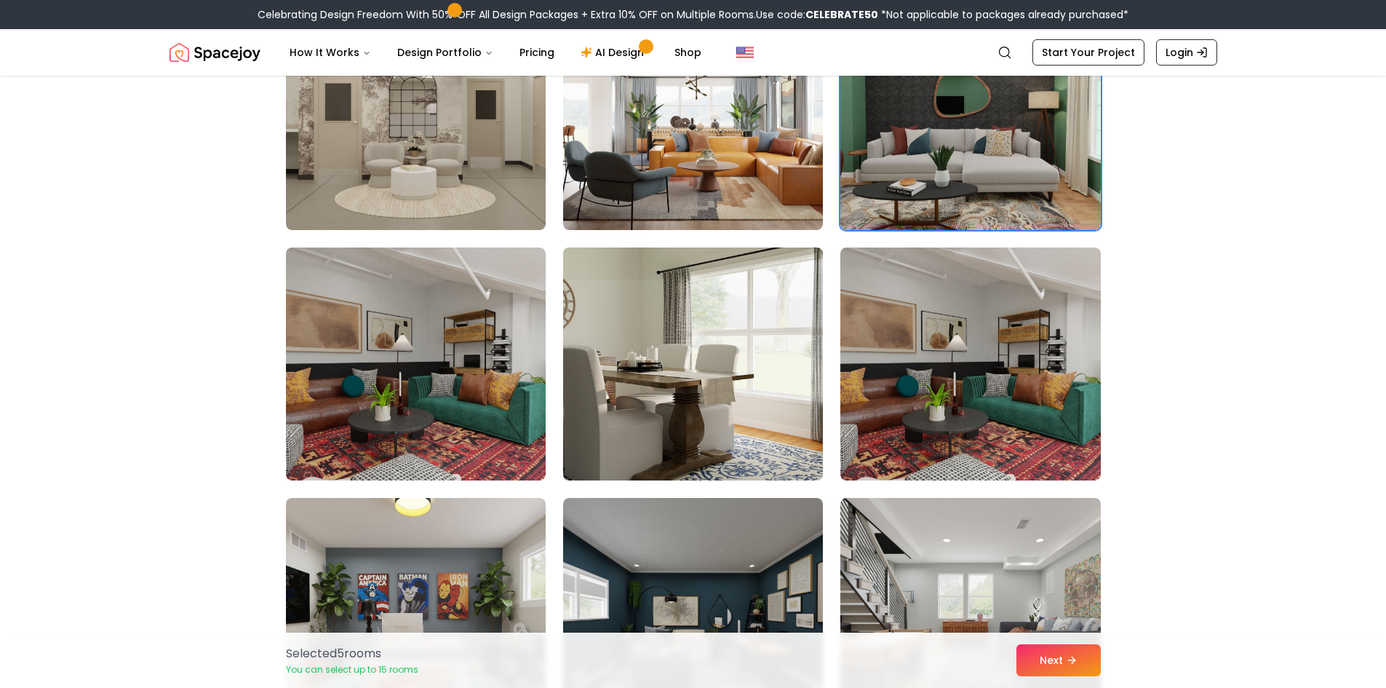
scroll to position [7494, 0]
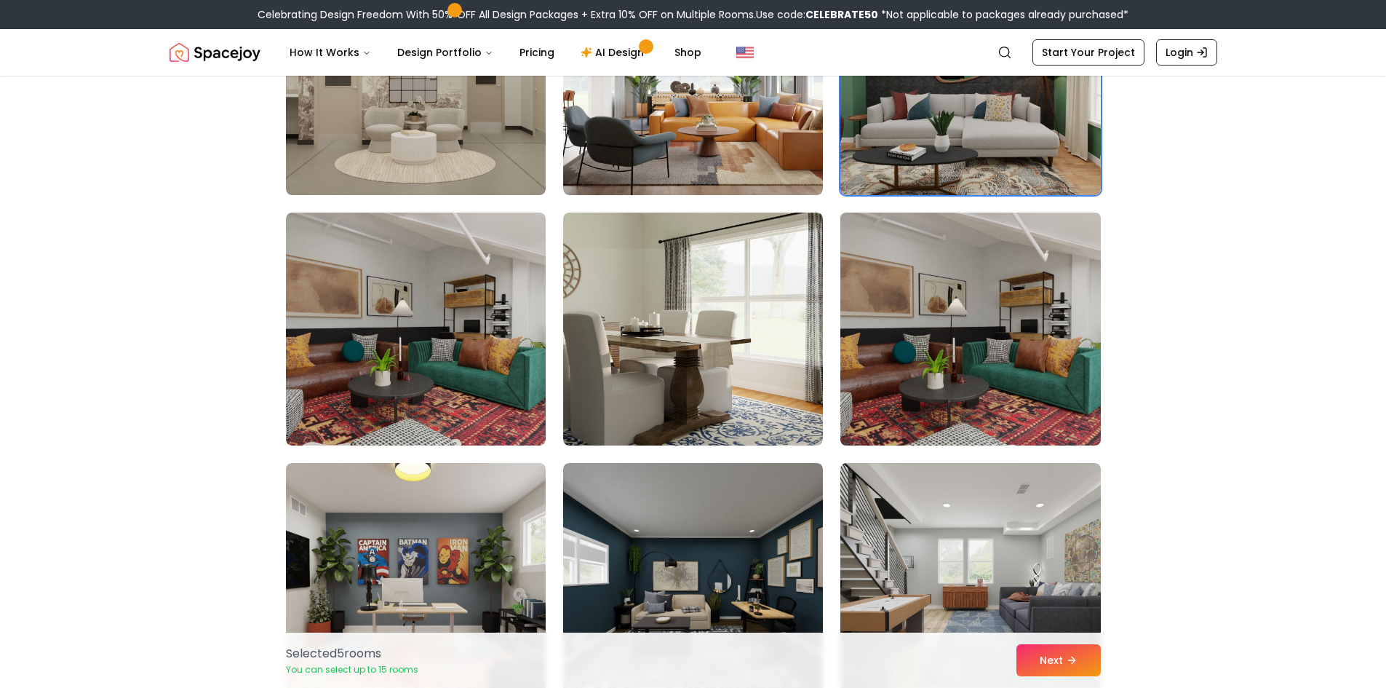
click at [891, 349] on img at bounding box center [970, 329] width 273 height 244
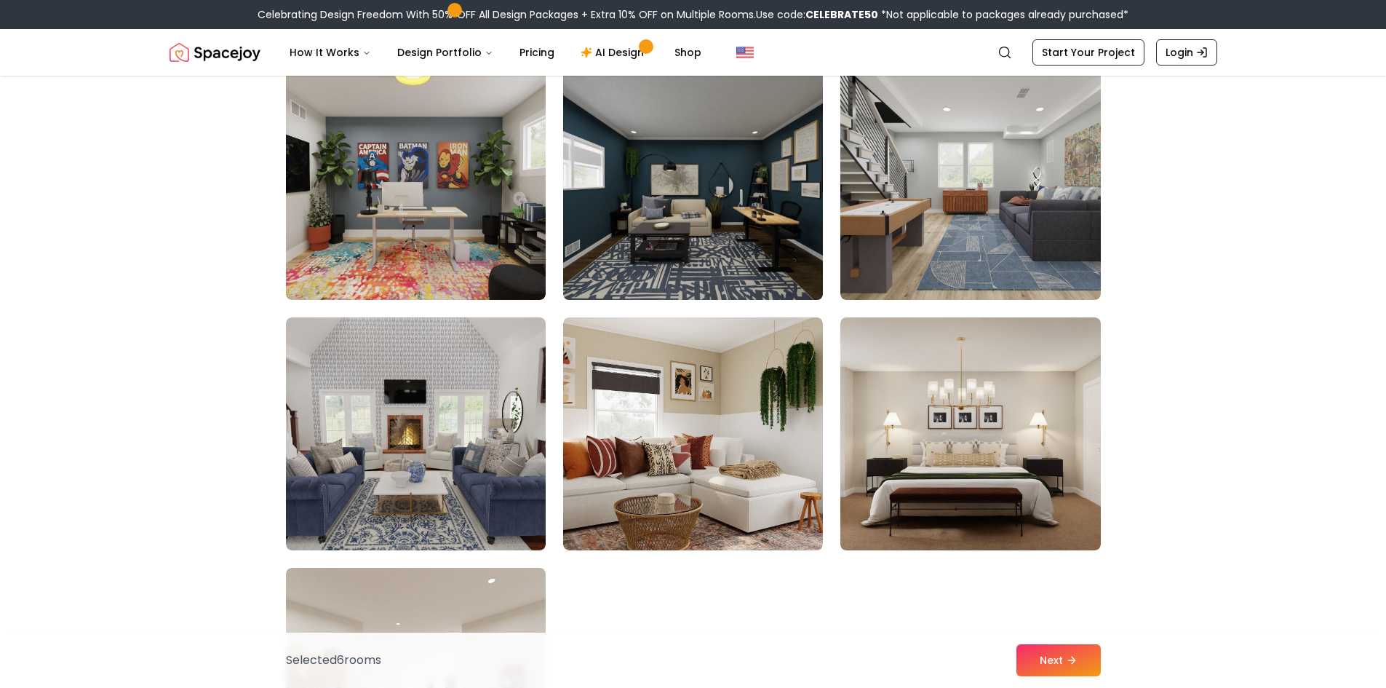
scroll to position [7930, 0]
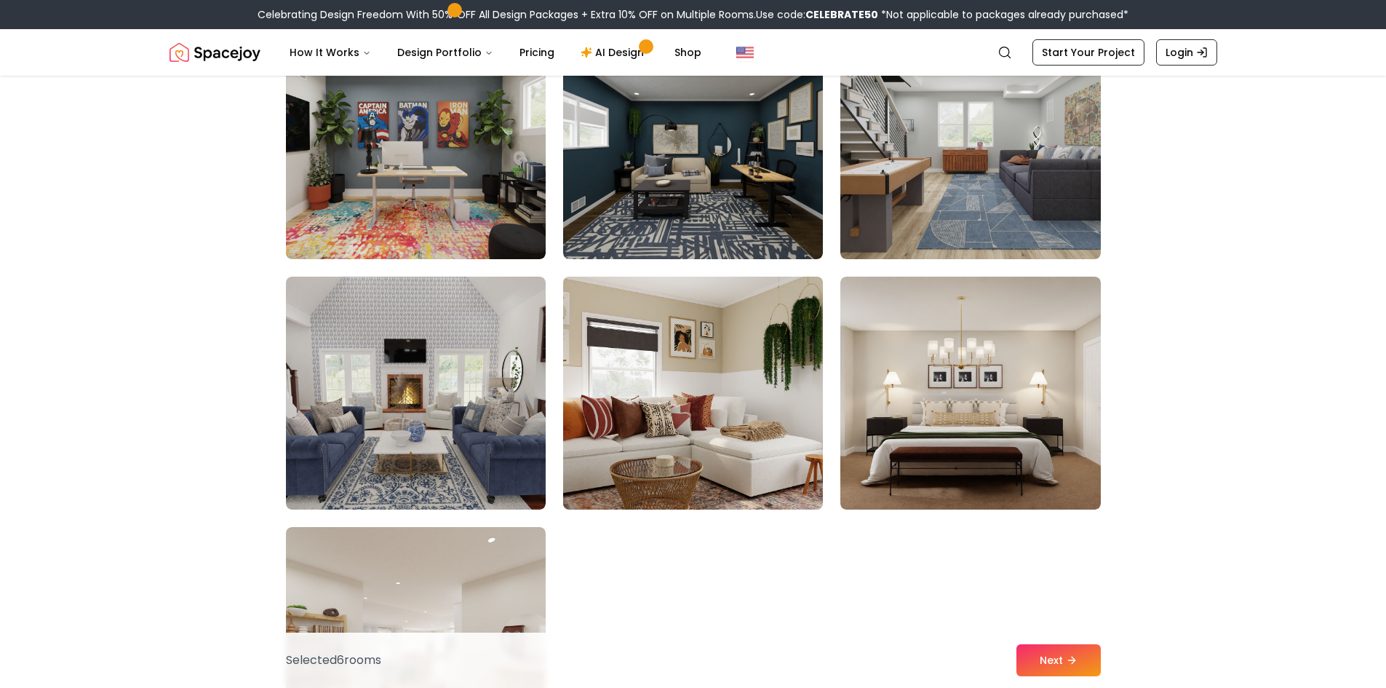
click at [624, 346] on img at bounding box center [693, 393] width 273 height 244
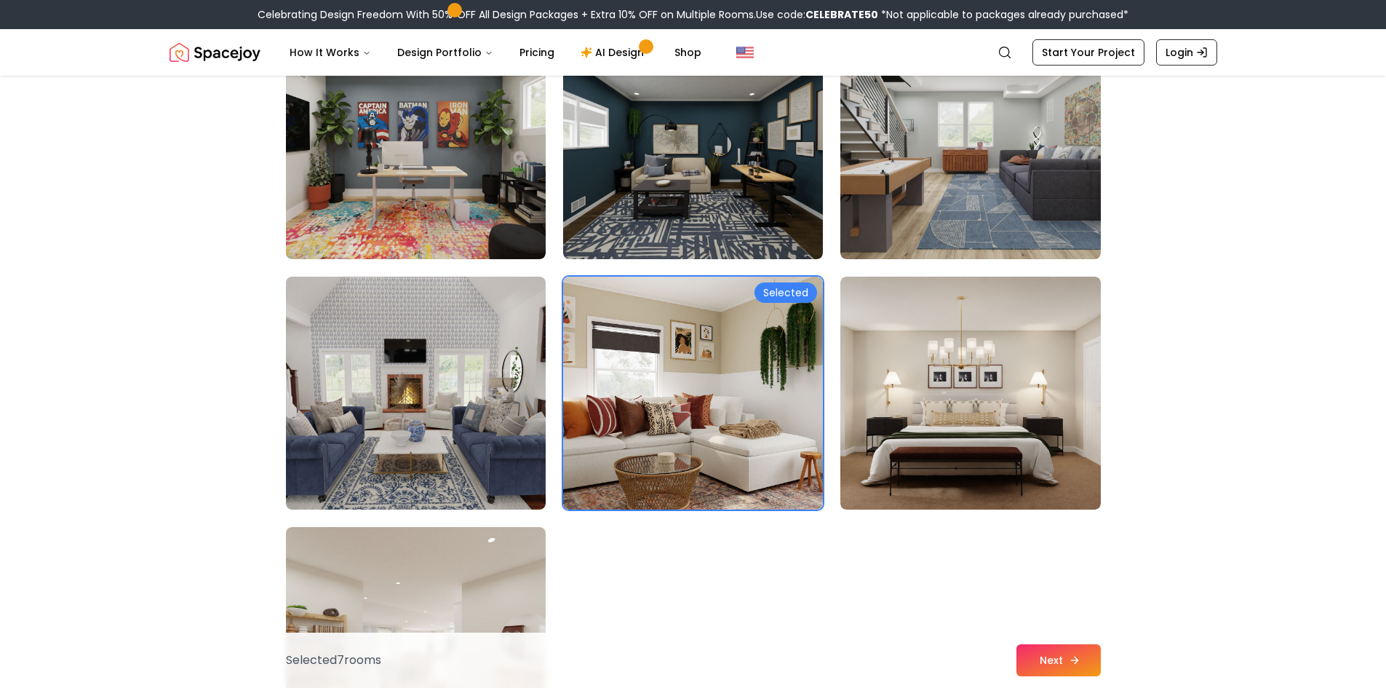
click at [1042, 648] on button "Next" at bounding box center [1058, 660] width 84 height 32
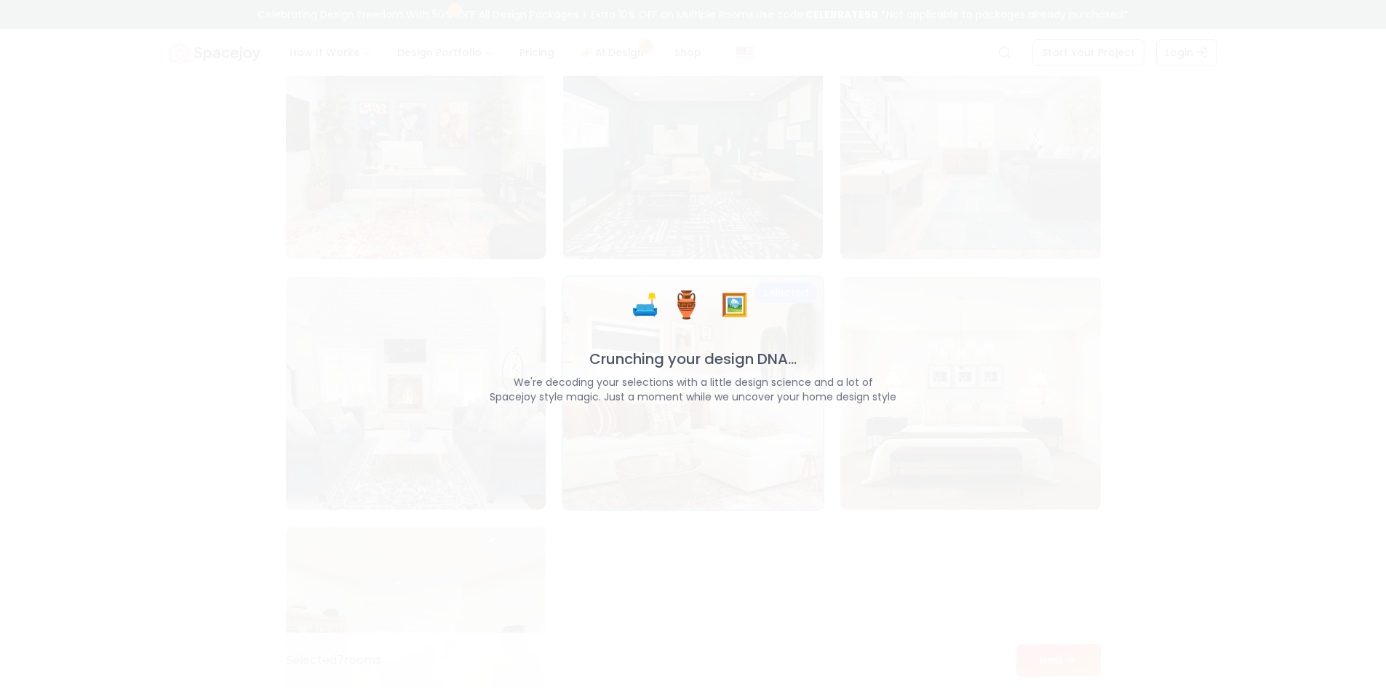
scroll to position [7978, 0]
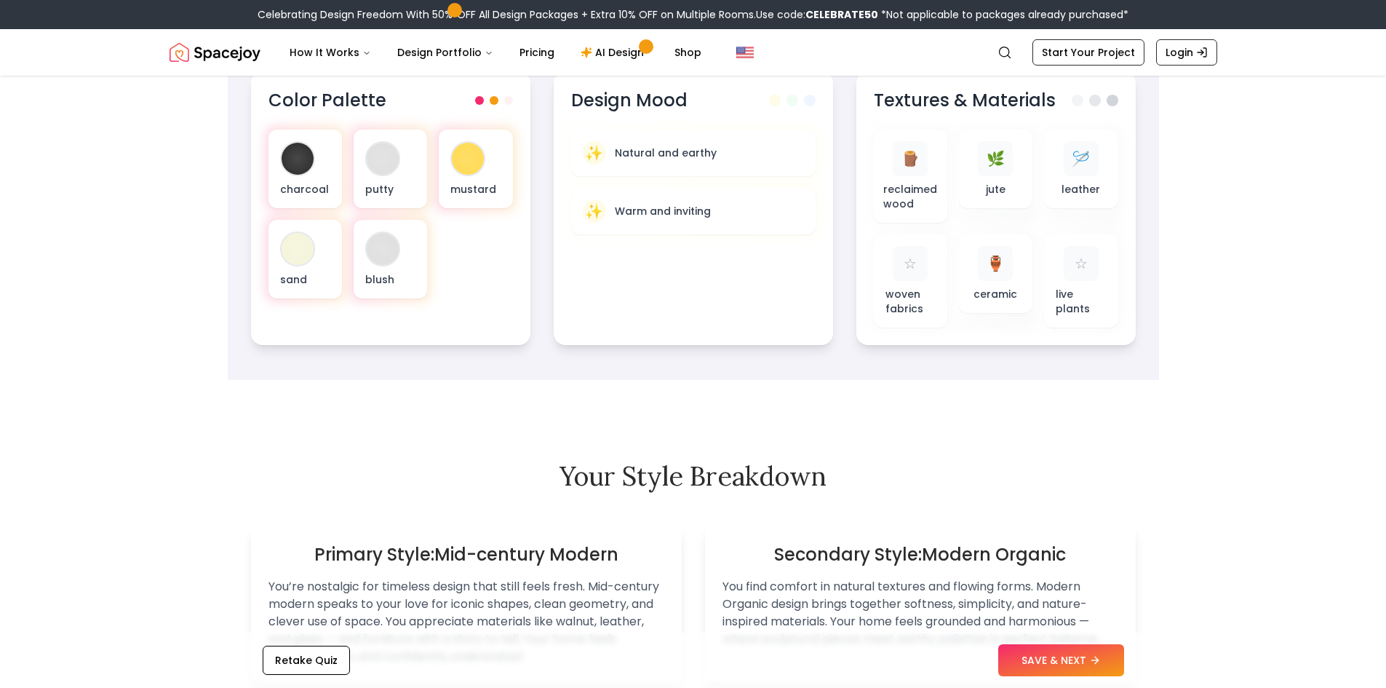
scroll to position [582, 0]
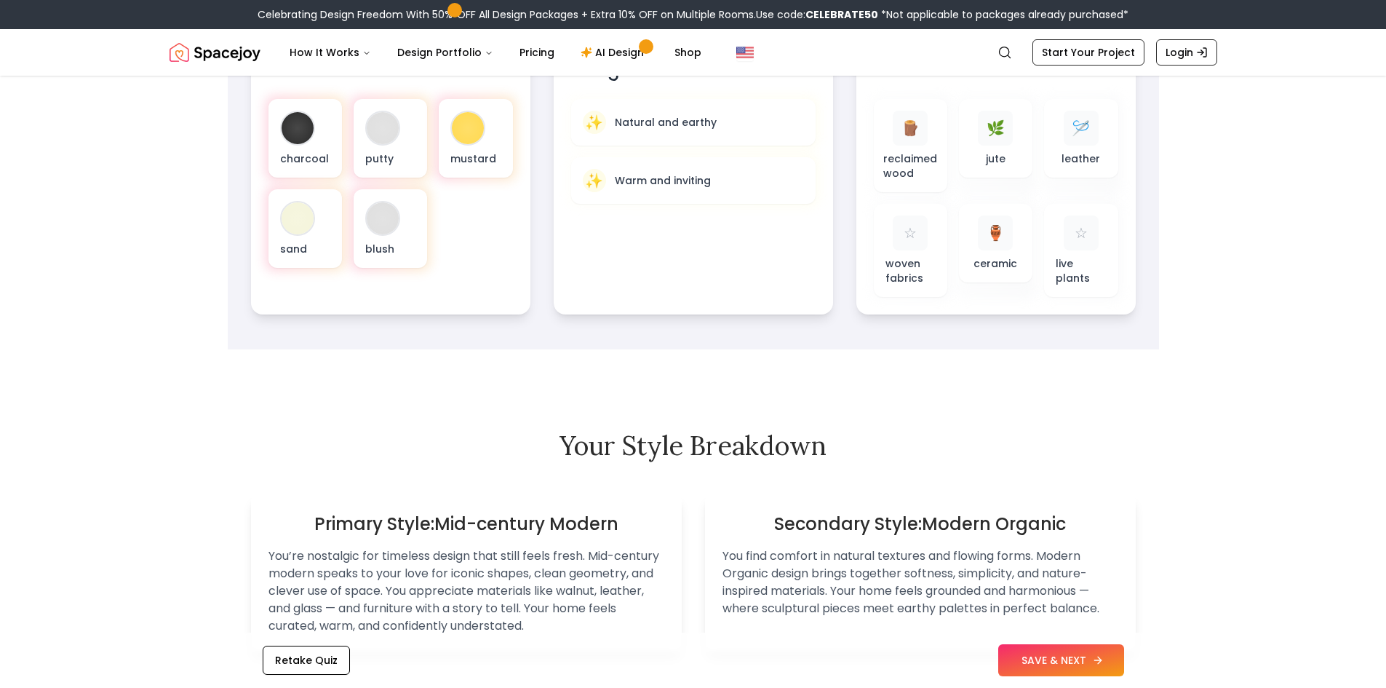
click at [1060, 668] on button "SAVE & NEXT" at bounding box center [1061, 660] width 126 height 32
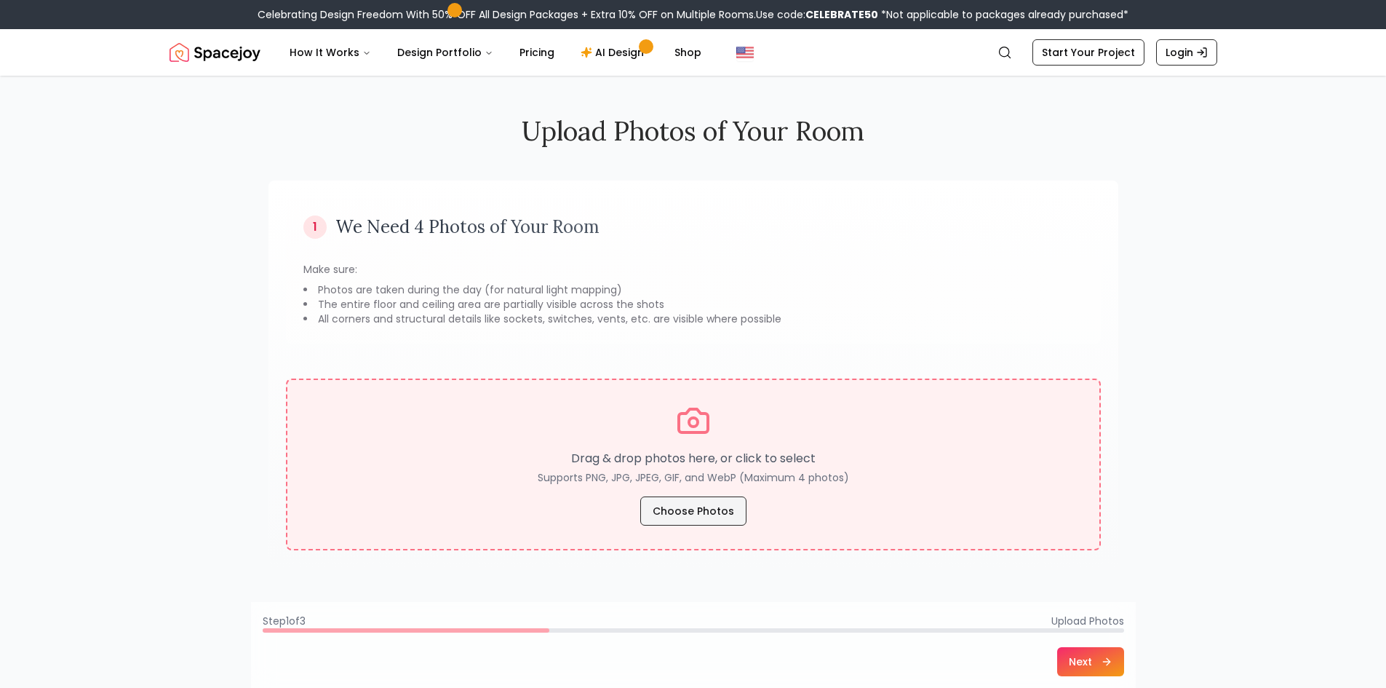
click at [680, 516] on button "Choose Photos" at bounding box center [693, 510] width 106 height 29
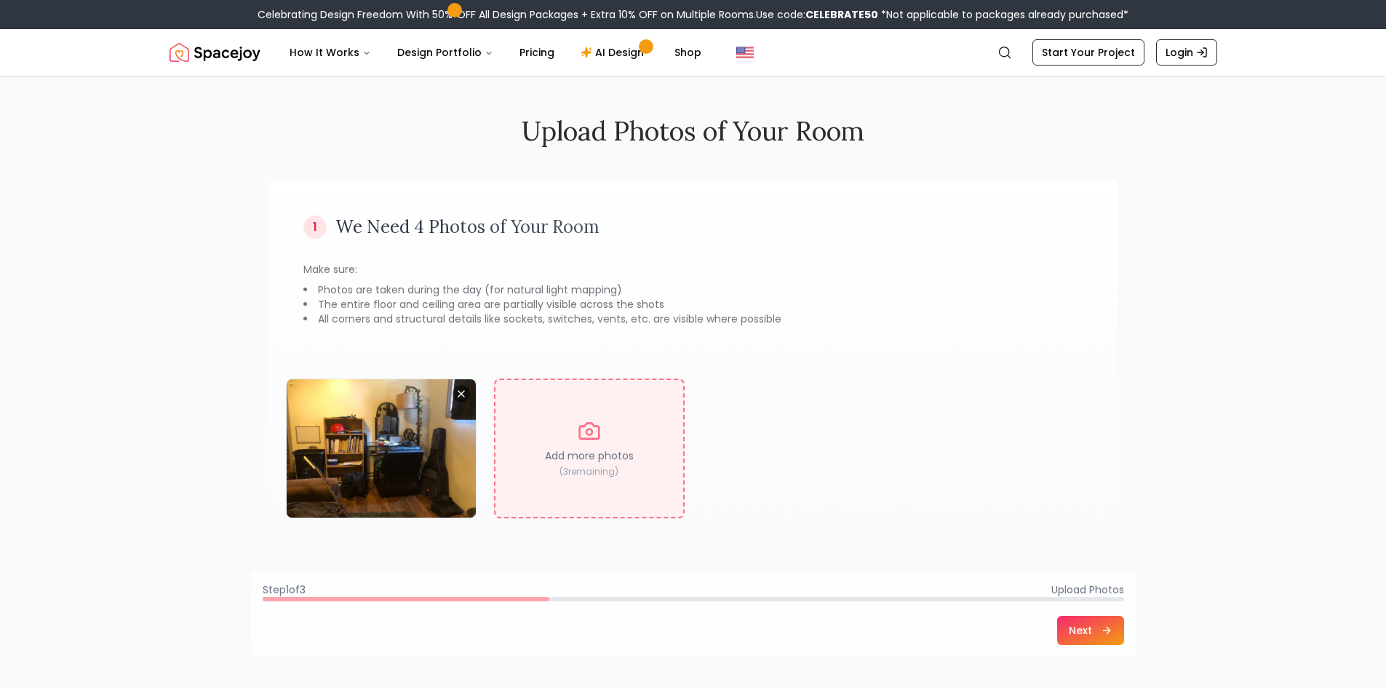
click at [568, 435] on div "Add more photos ( 3 remaining)" at bounding box center [589, 448] width 191 height 140
type input "**********"
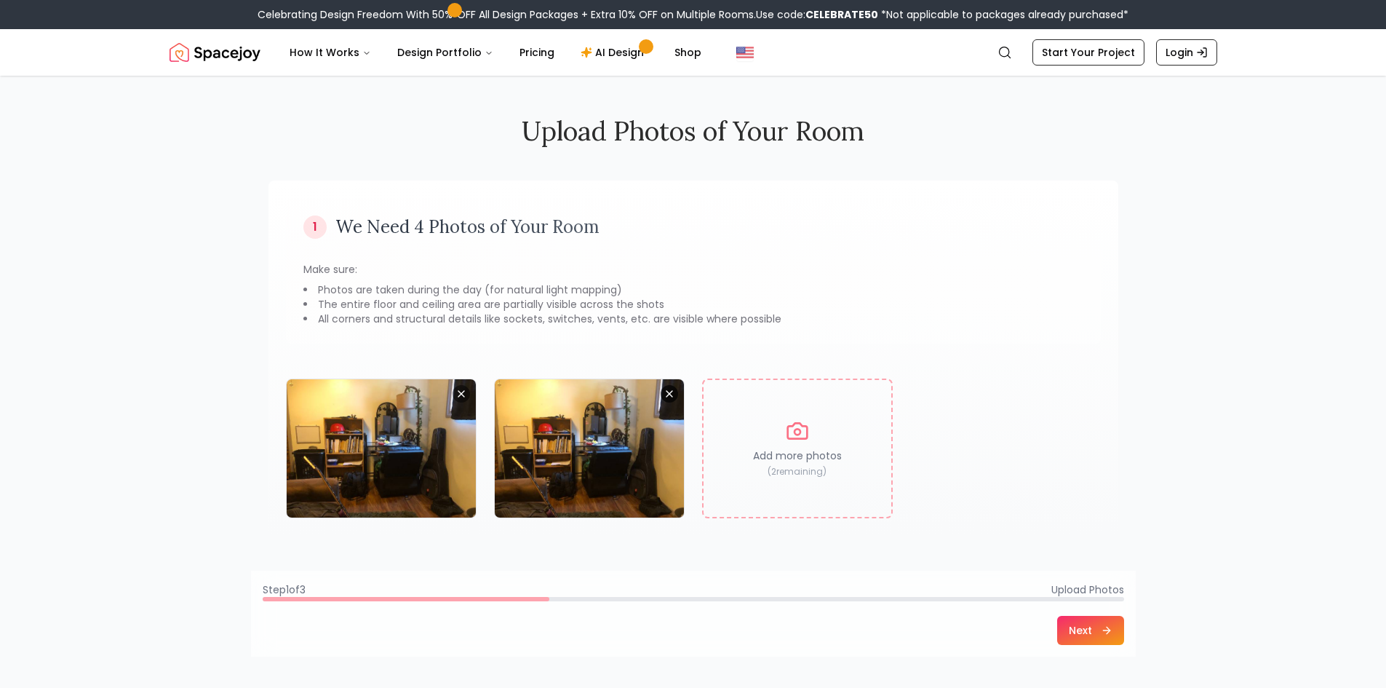
click at [665, 387] on button "Remove image" at bounding box center [669, 393] width 17 height 17
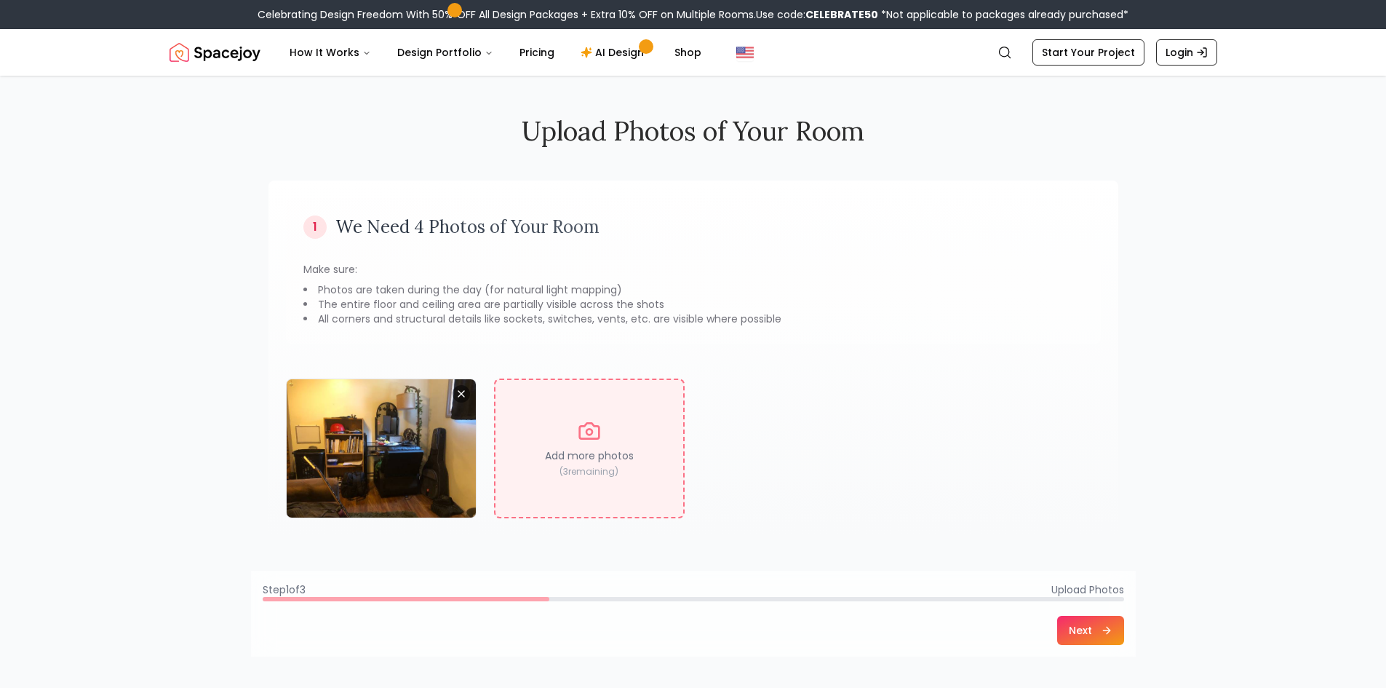
click at [571, 418] on div "Add more photos ( 3 remaining)" at bounding box center [589, 448] width 191 height 140
type input "**********"
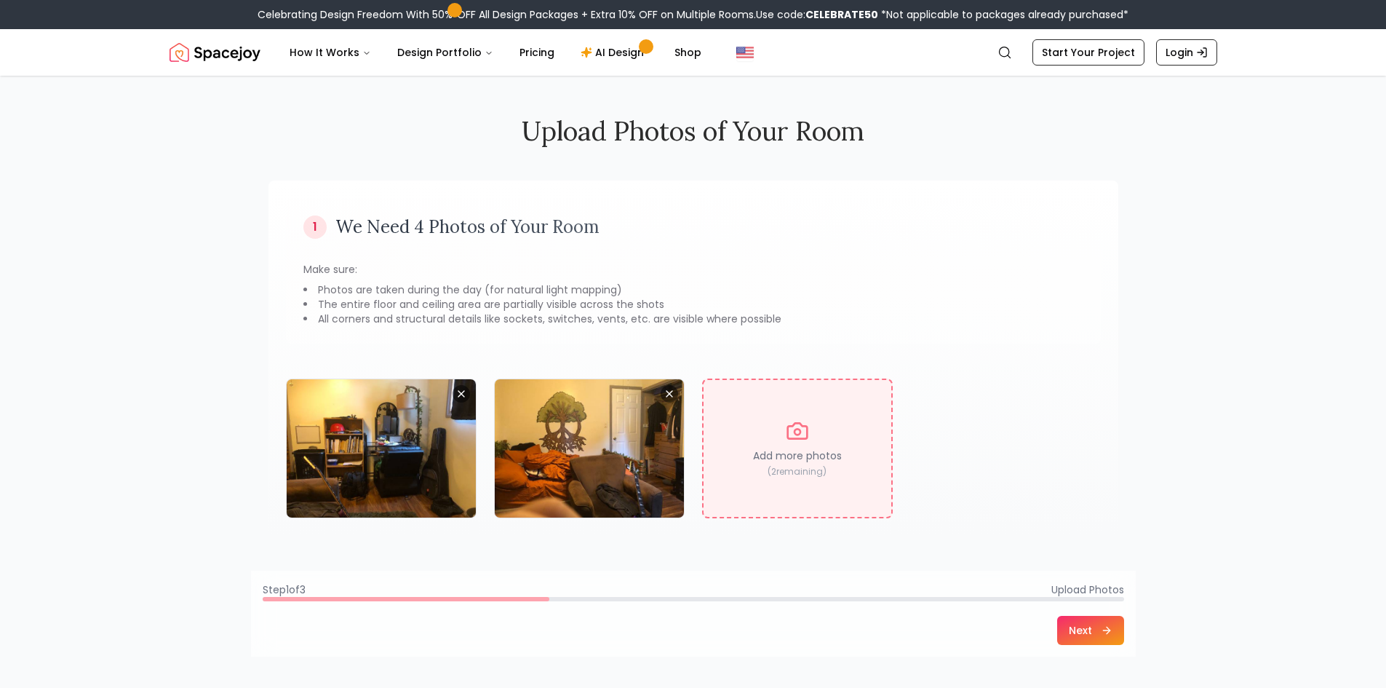
click at [808, 457] on p "Add more photos" at bounding box center [797, 455] width 89 height 15
type input "**********"
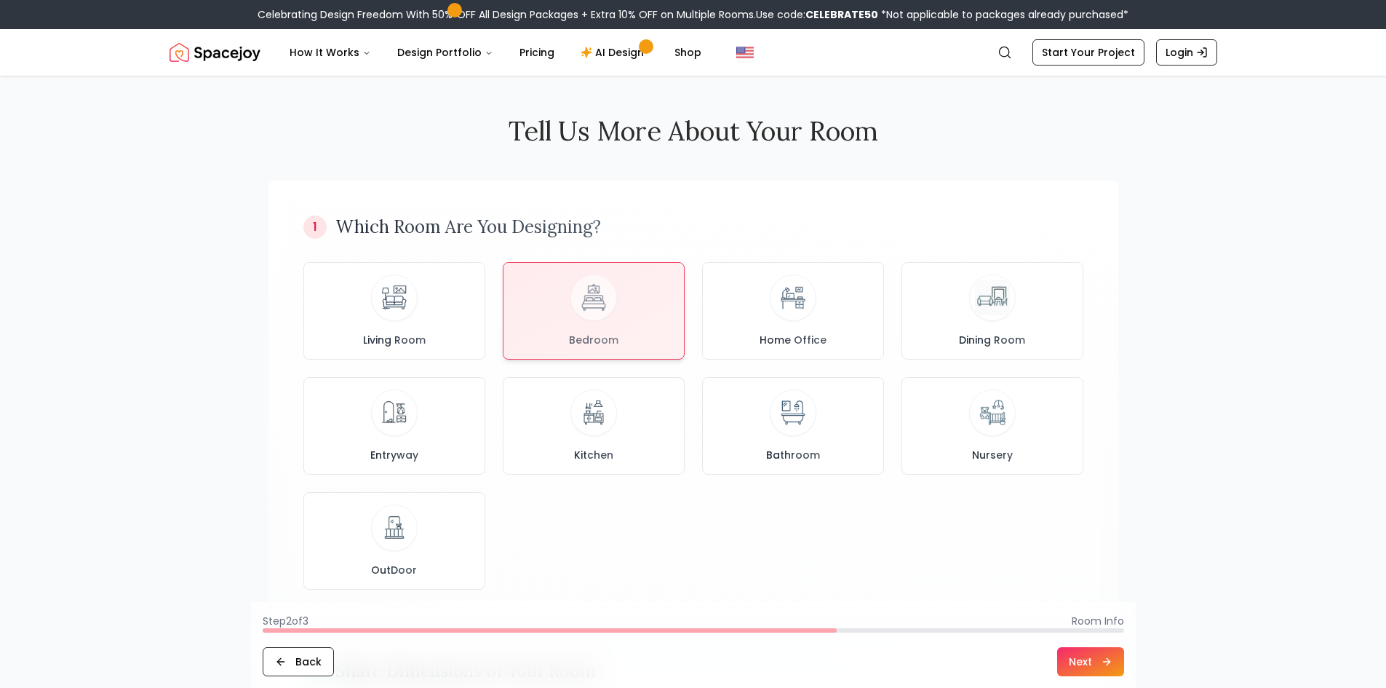
scroll to position [364, 0]
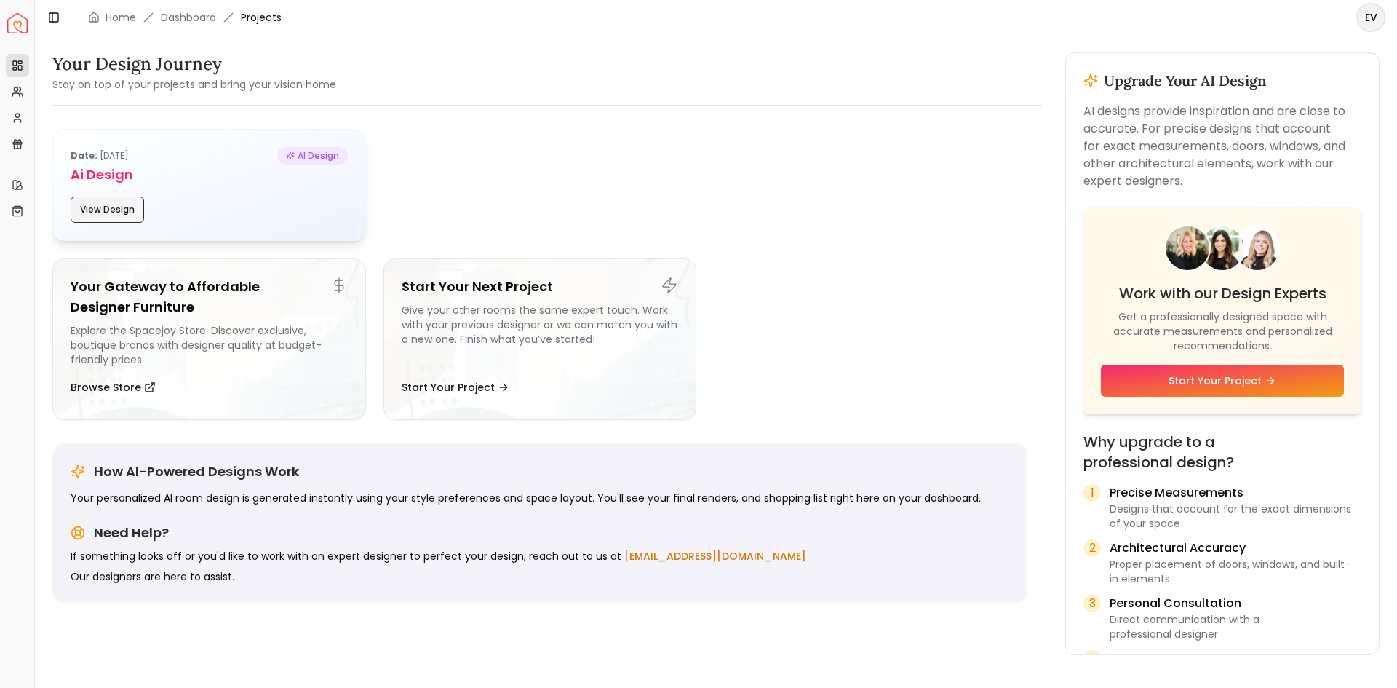
click at [127, 215] on button "View Design" at bounding box center [107, 209] width 73 height 26
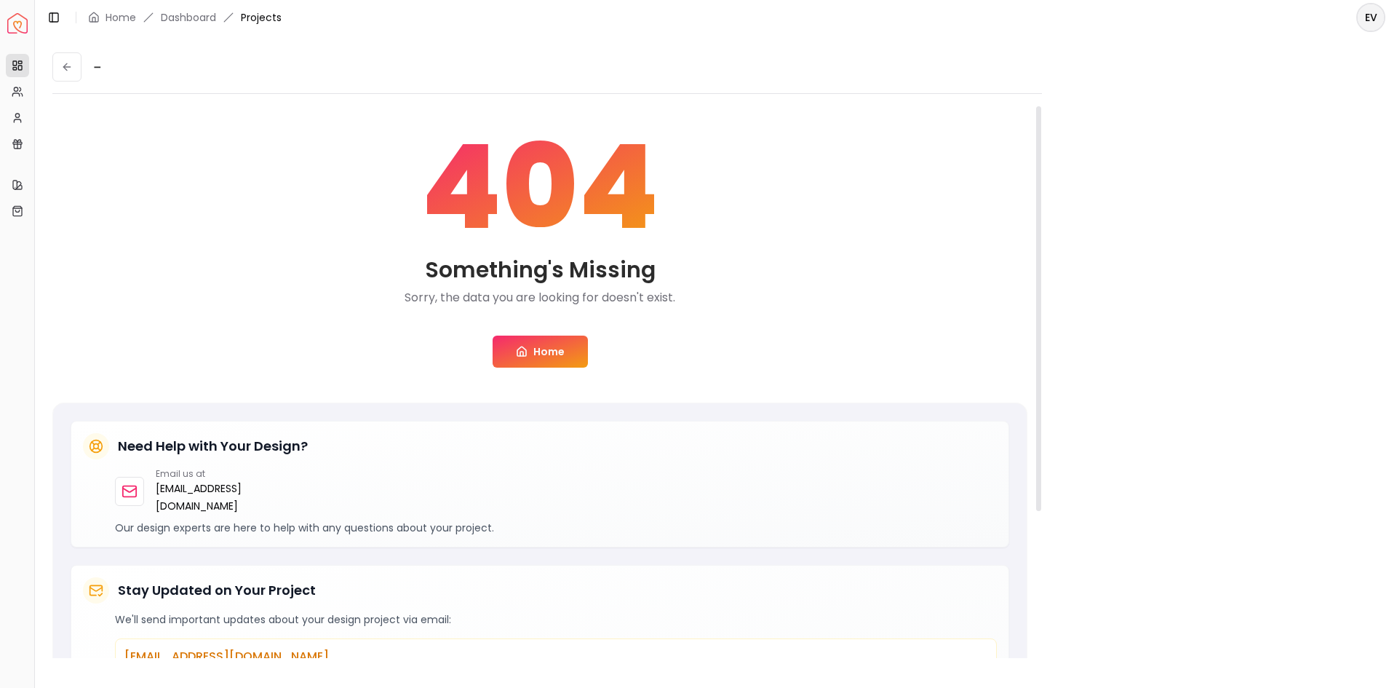
click at [537, 345] on link "Home" at bounding box center [540, 351] width 95 height 32
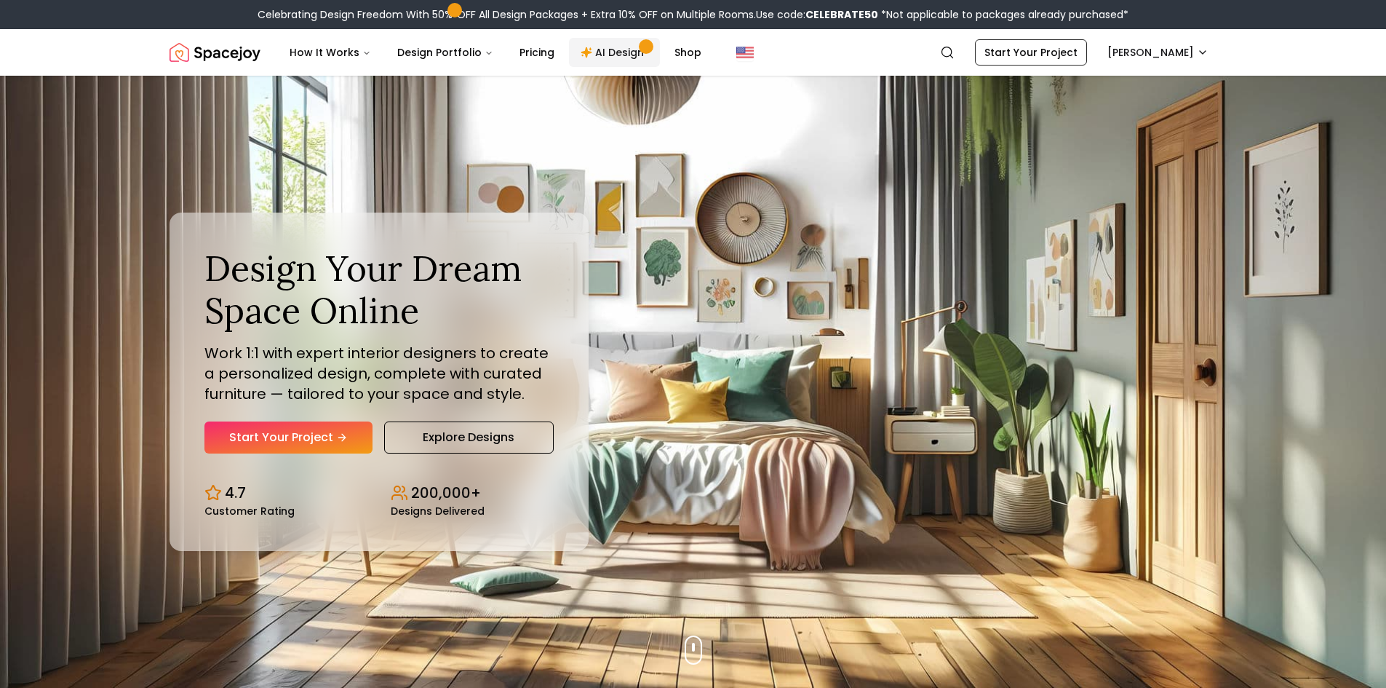
click at [608, 46] on link "AI Design" at bounding box center [614, 52] width 91 height 29
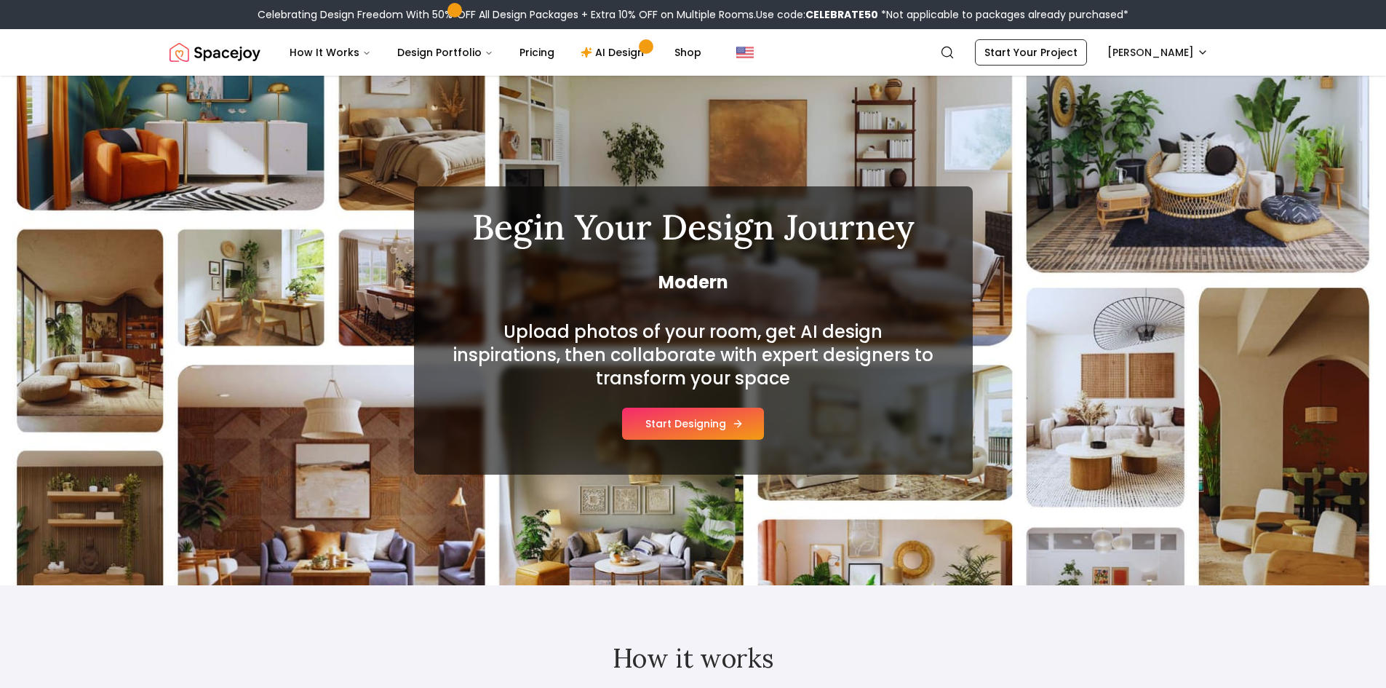
click at [722, 415] on button "Start Designing" at bounding box center [693, 423] width 142 height 32
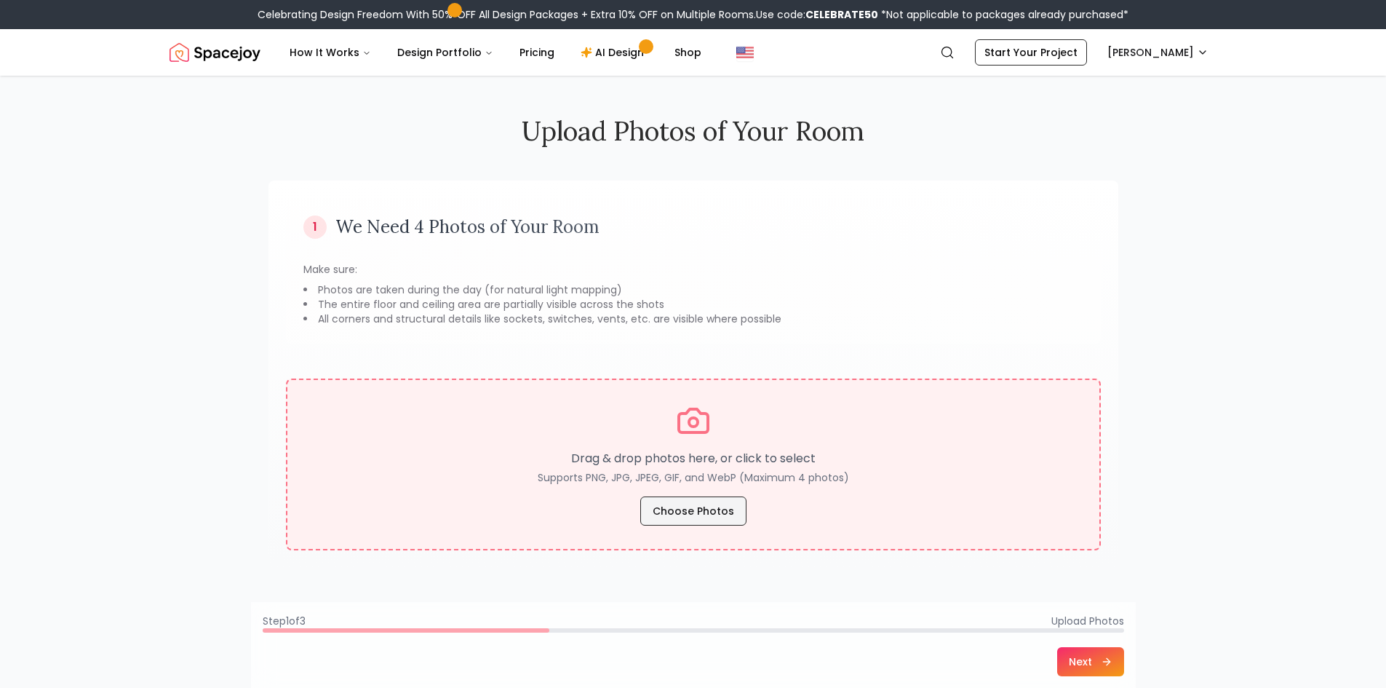
click at [709, 512] on button "Choose Photos" at bounding box center [693, 510] width 106 height 29
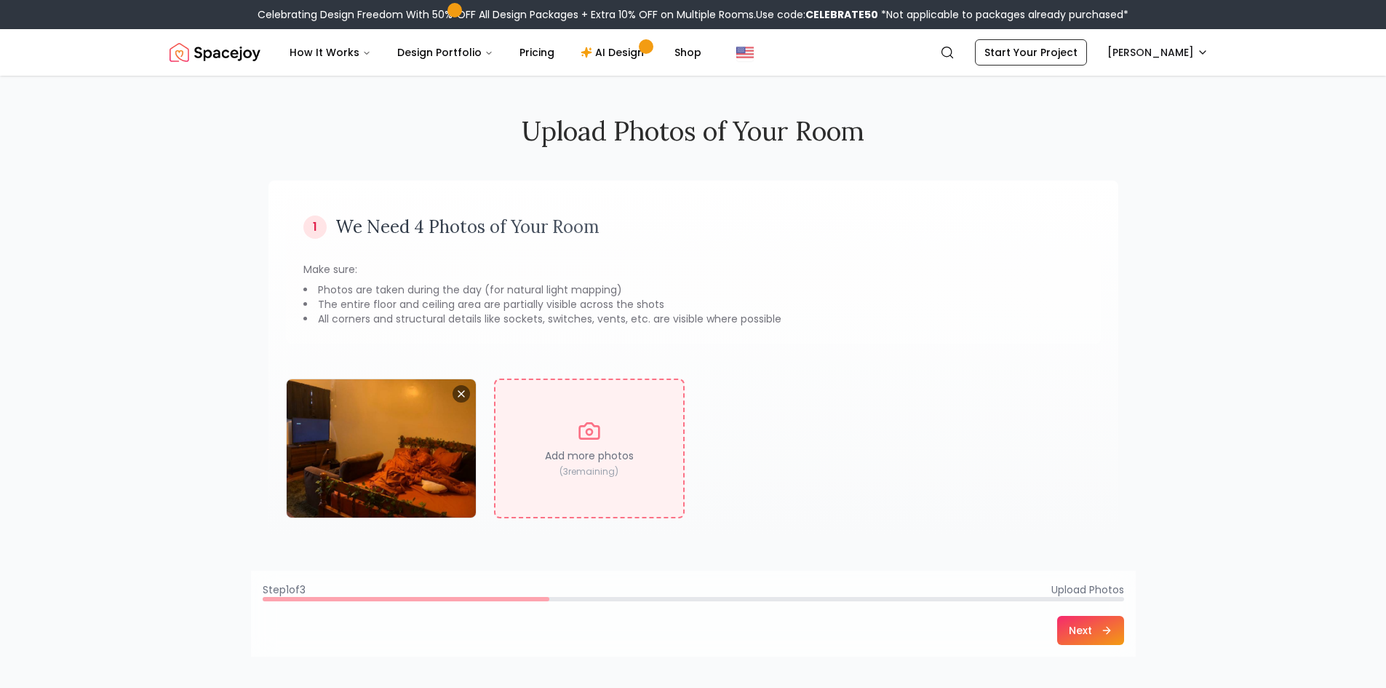
click at [545, 452] on p "Add more photos" at bounding box center [589, 455] width 89 height 15
type input "**********"
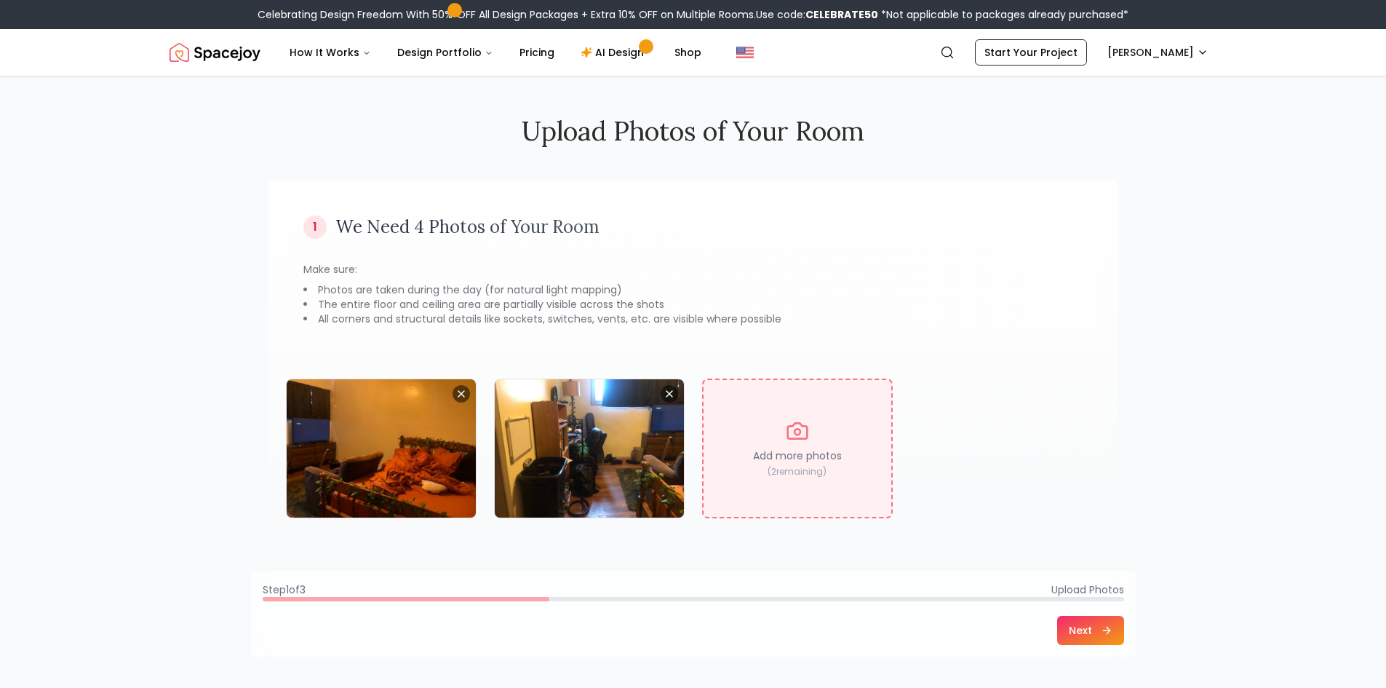
click at [765, 416] on div "Add more photos ( 2 remaining)" at bounding box center [797, 448] width 191 height 140
type input "**********"
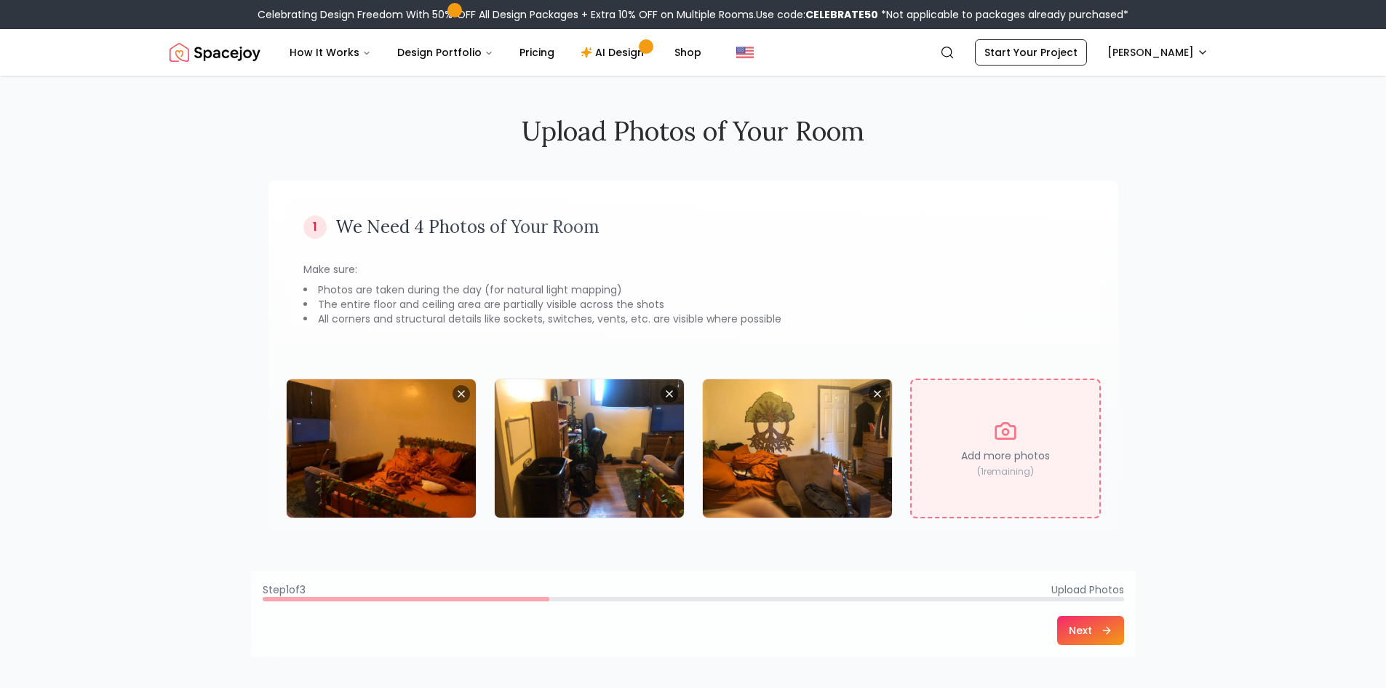
click at [971, 416] on div "Add more photos ( 1 remaining)" at bounding box center [1005, 448] width 191 height 140
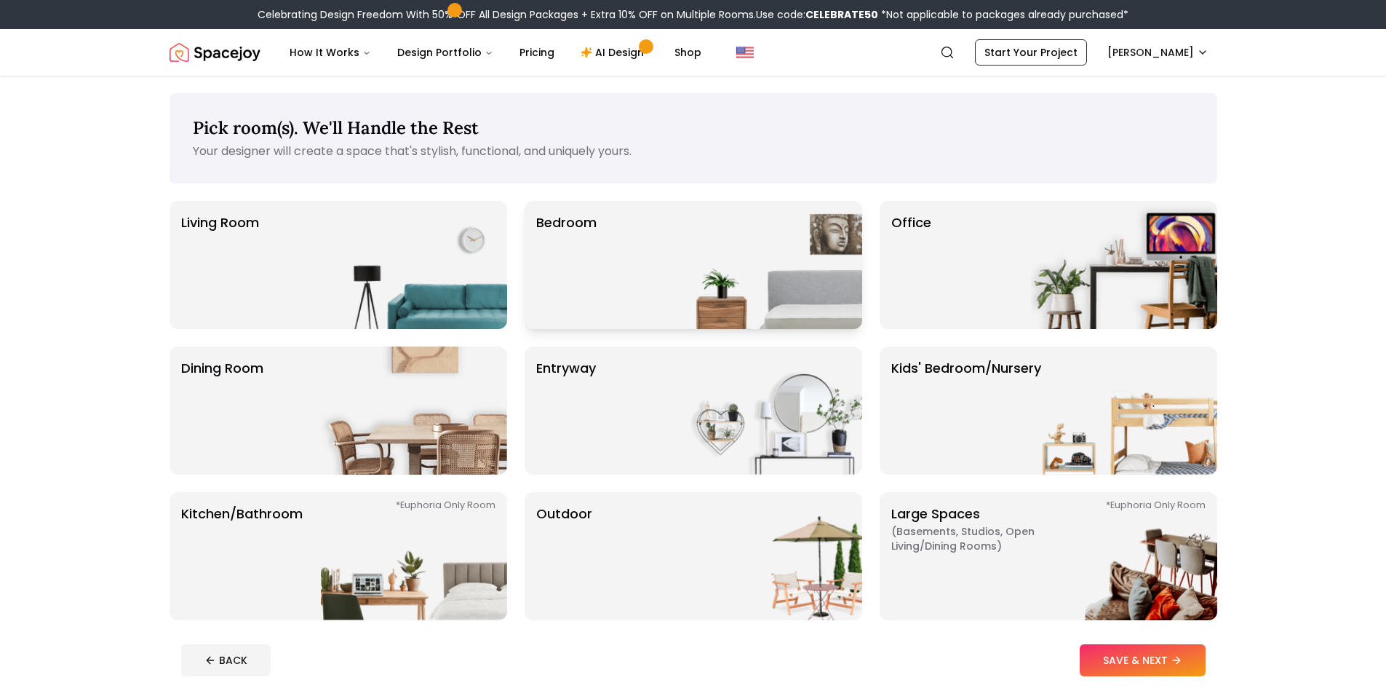
click at [645, 300] on div "Bedroom" at bounding box center [694, 265] width 338 height 128
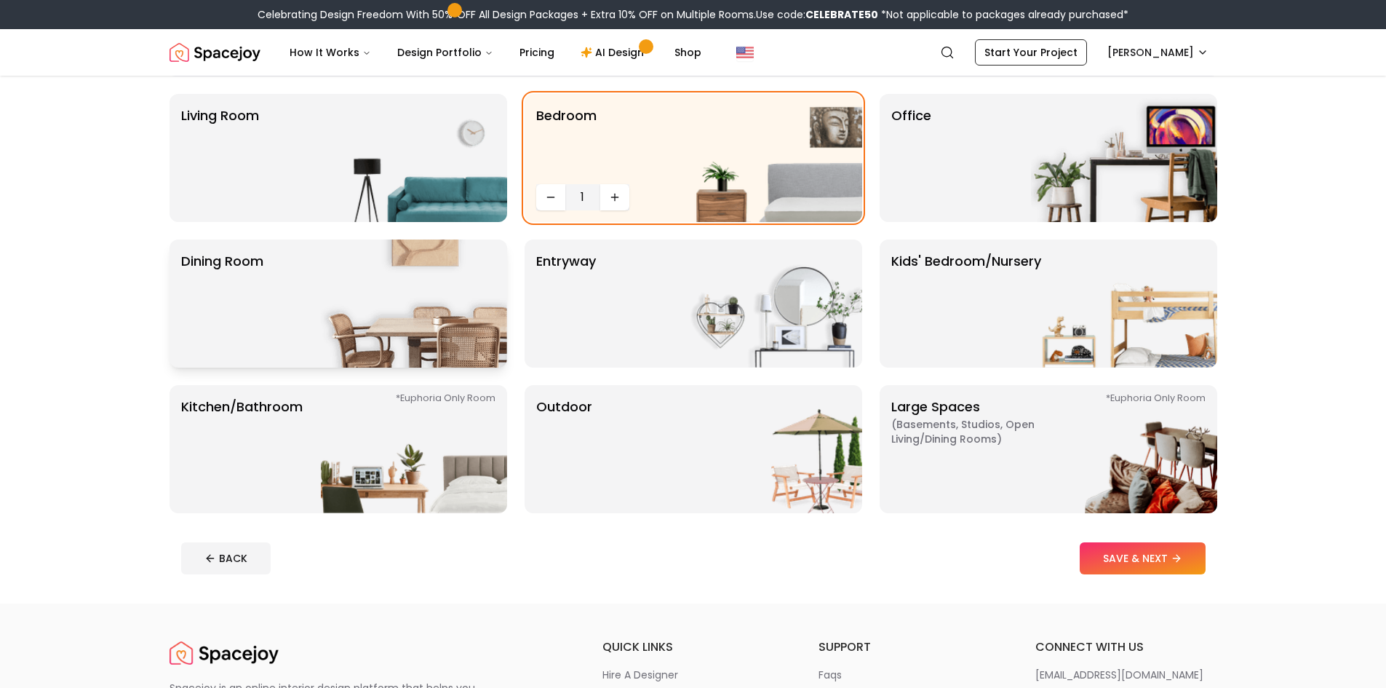
scroll to position [146, 0]
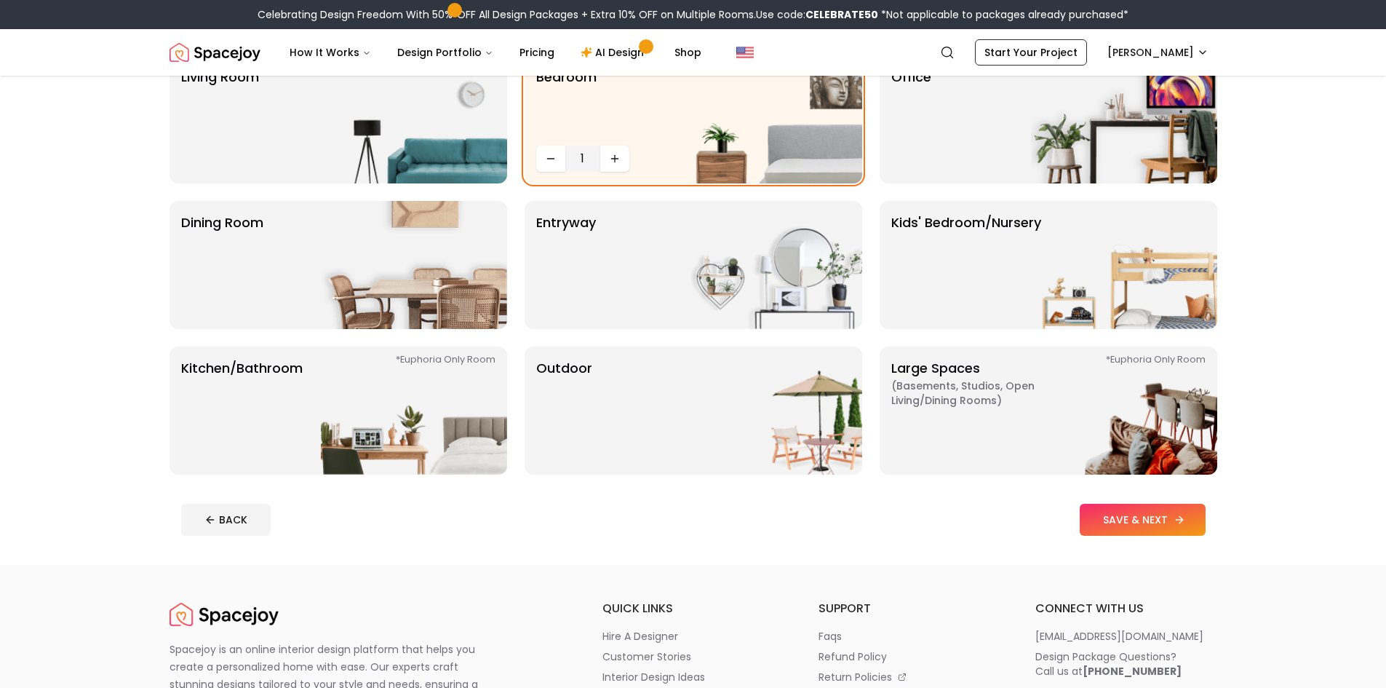
click at [1122, 506] on button "SAVE & NEXT" at bounding box center [1143, 519] width 126 height 32
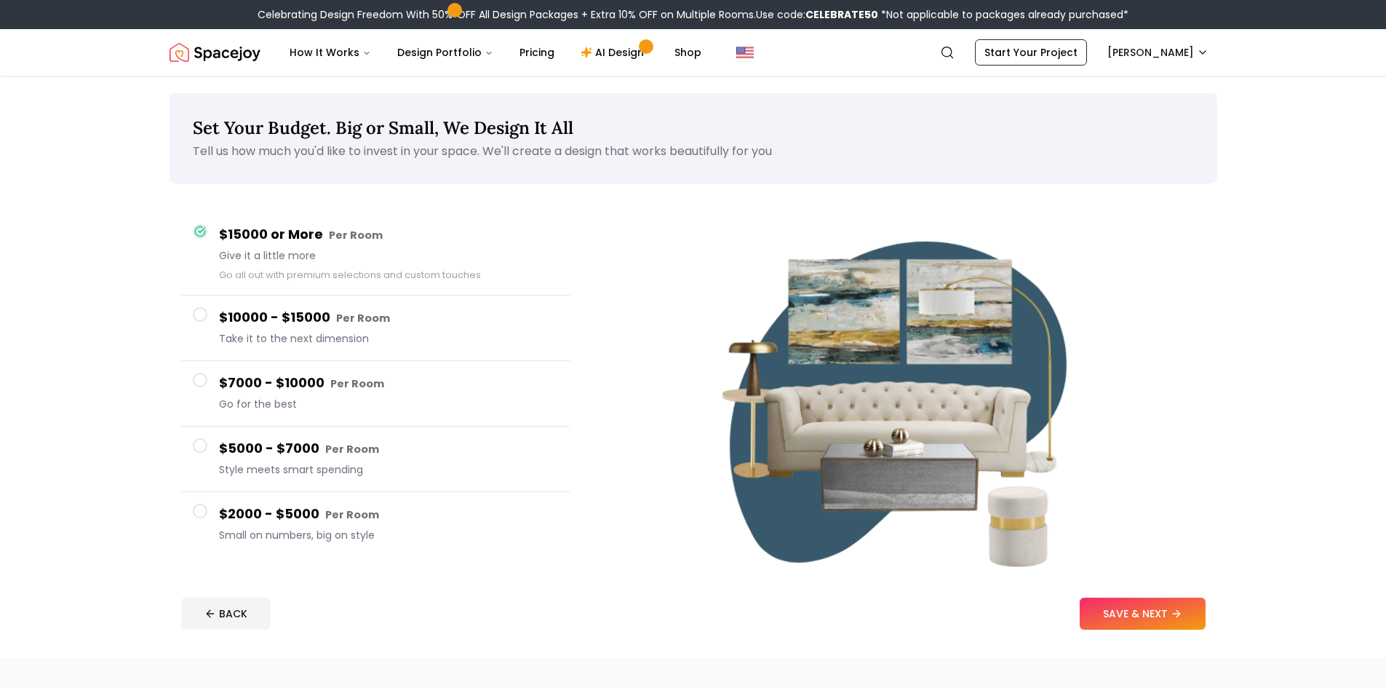
click at [201, 520] on button "$2000 - $5000 Per Room Small on numbers, big on style" at bounding box center [375, 524] width 389 height 65
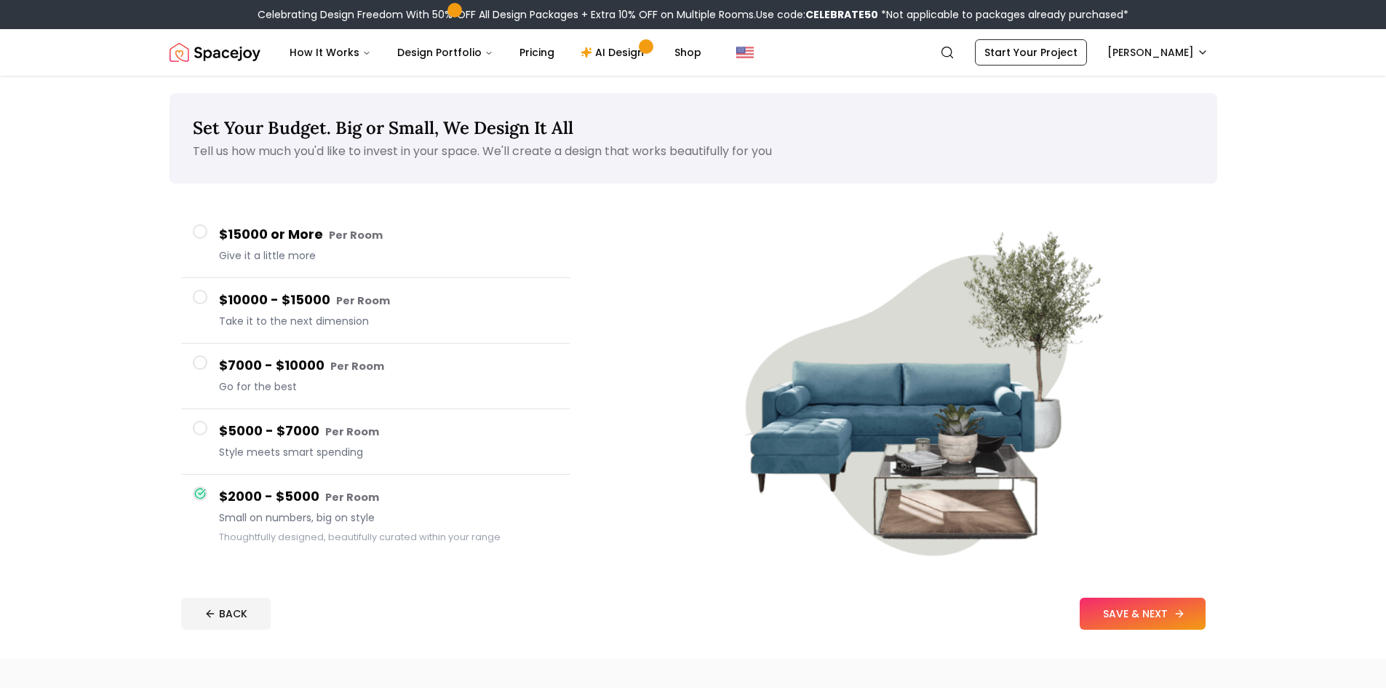
click at [1120, 610] on button "SAVE & NEXT" at bounding box center [1143, 613] width 126 height 32
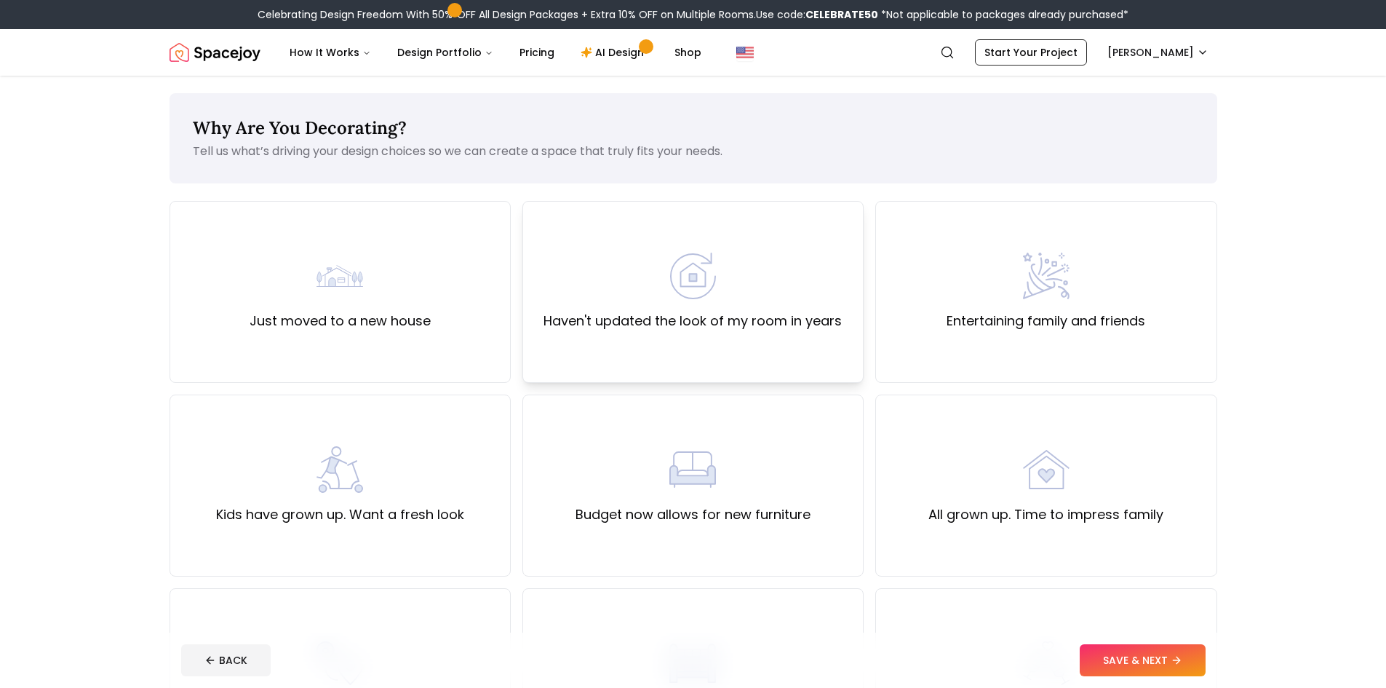
click at [709, 276] on img at bounding box center [692, 275] width 47 height 47
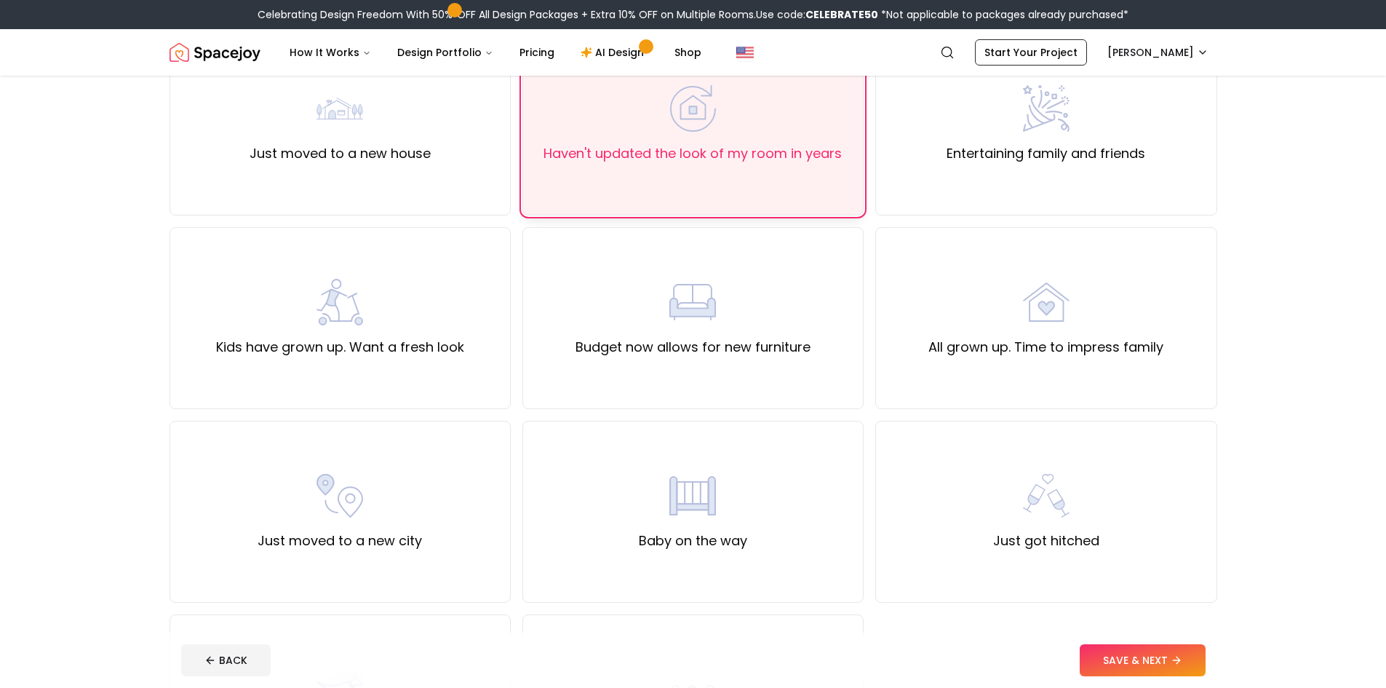
scroll to position [146, 0]
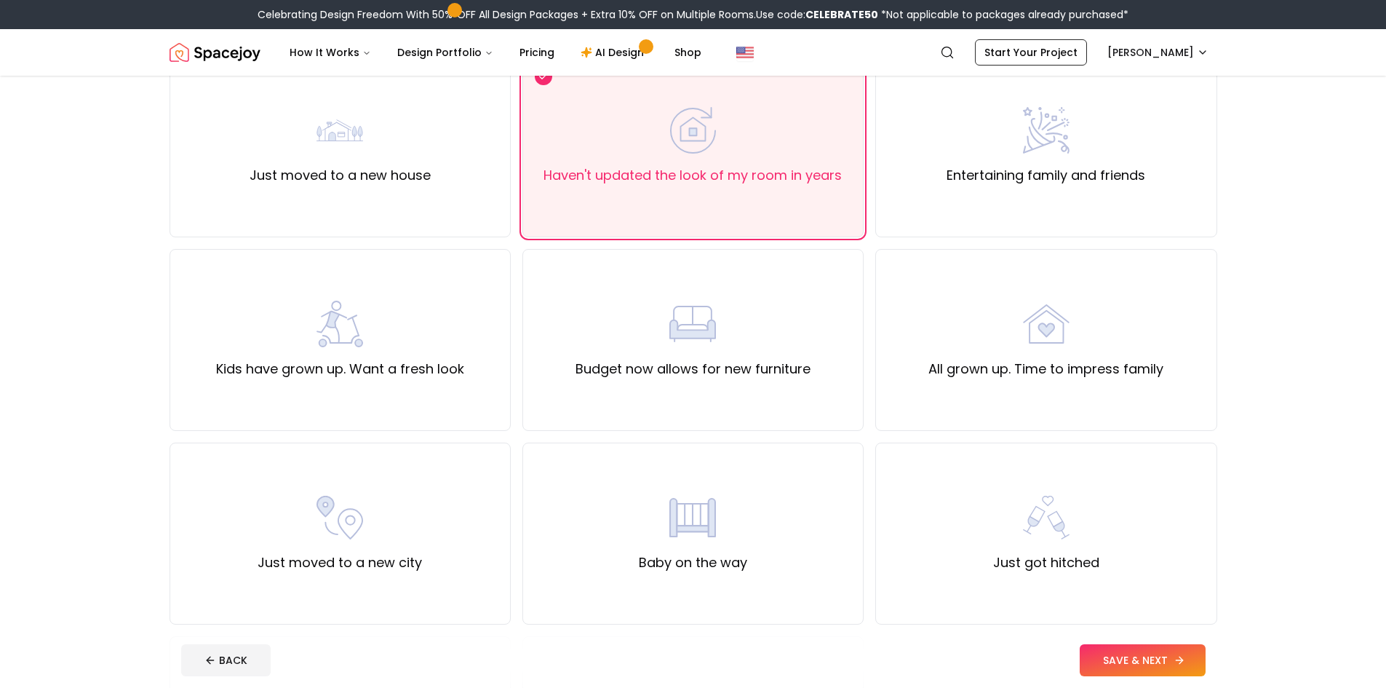
click at [1159, 653] on button "SAVE & NEXT" at bounding box center [1143, 660] width 126 height 32
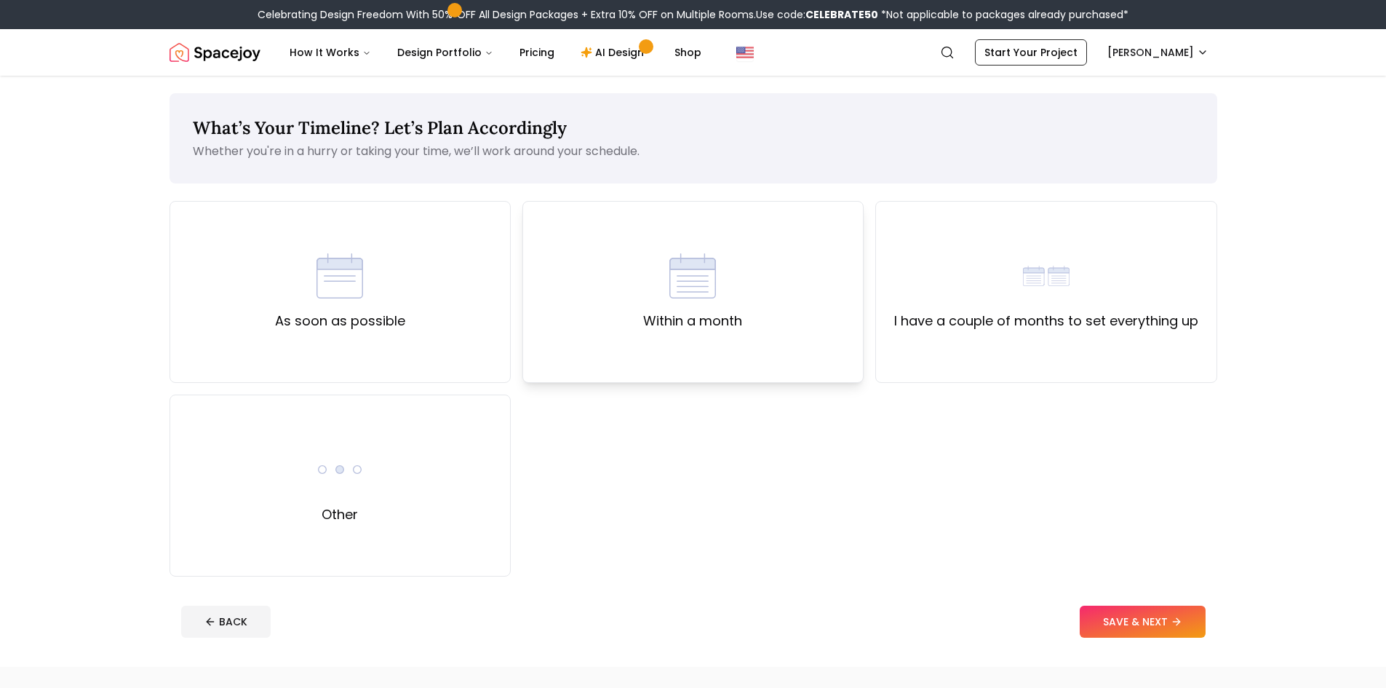
click at [784, 358] on div "Within a month" at bounding box center [692, 292] width 341 height 182
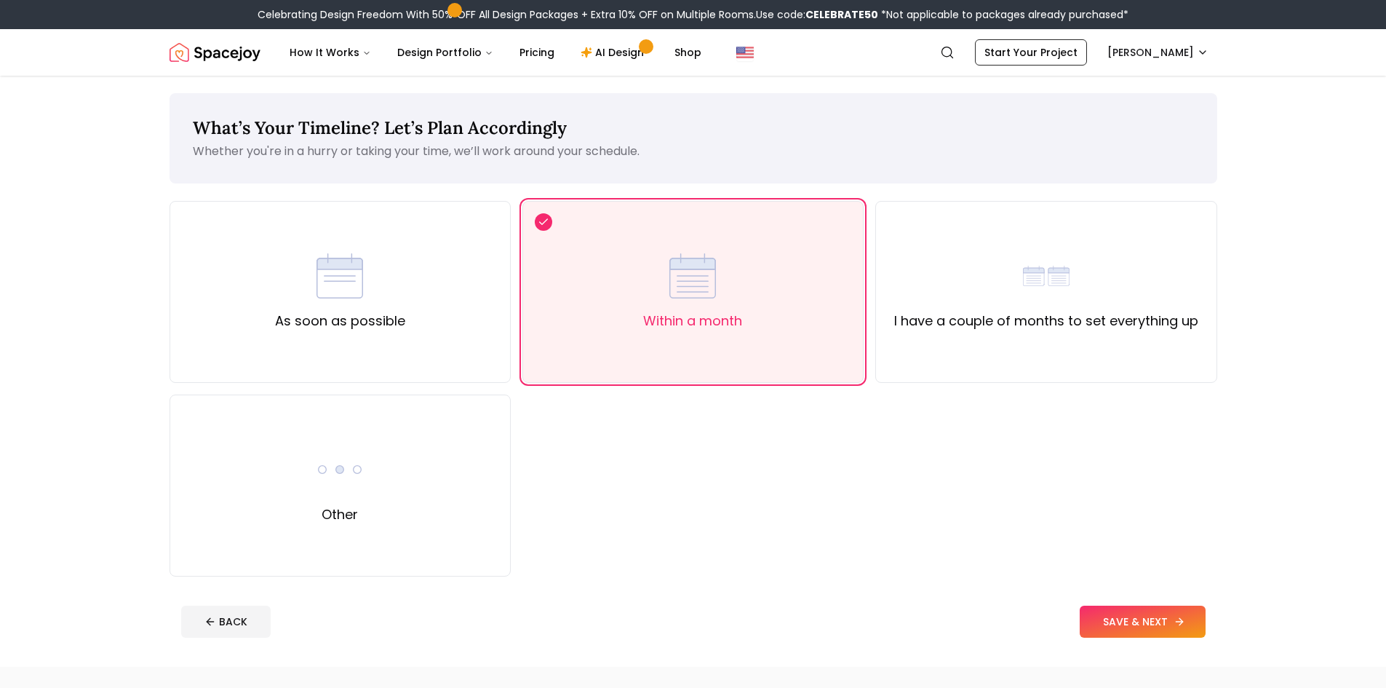
click at [1118, 624] on button "SAVE & NEXT" at bounding box center [1143, 621] width 126 height 32
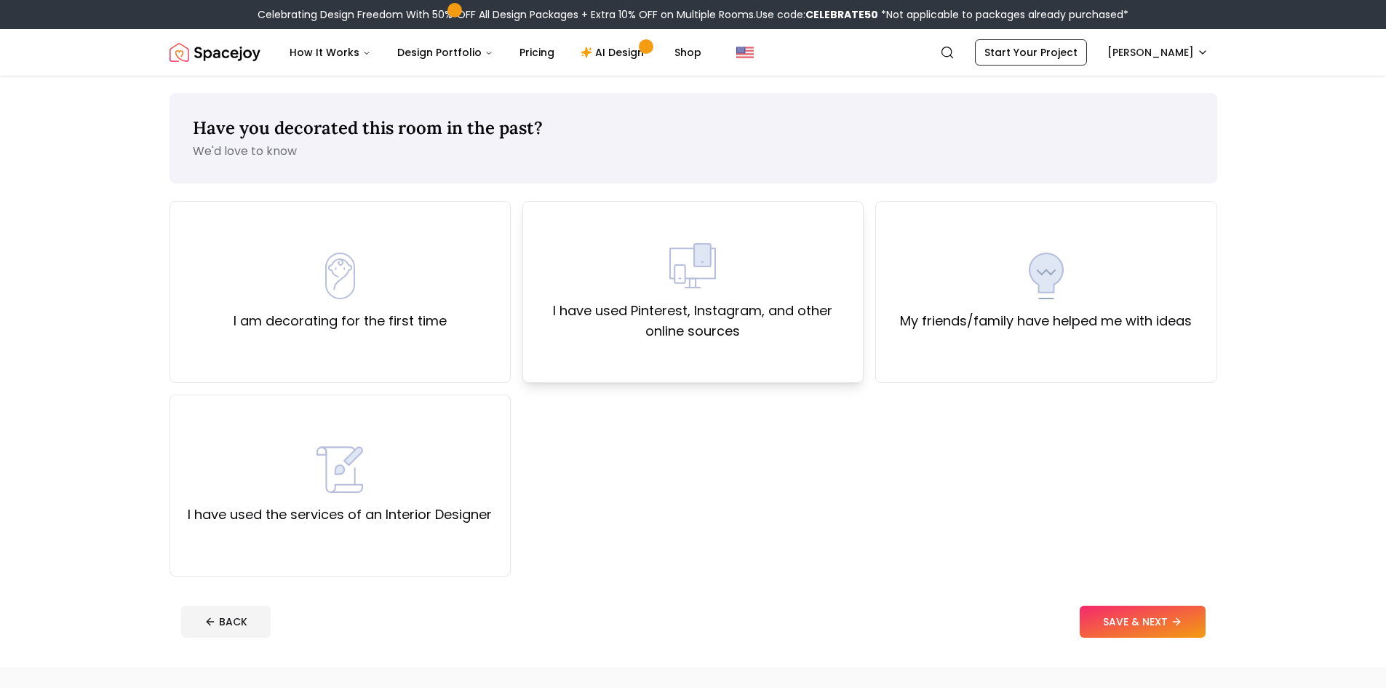
click at [621, 324] on label "I have used Pinterest, Instagram, and other online sources" at bounding box center [693, 320] width 316 height 41
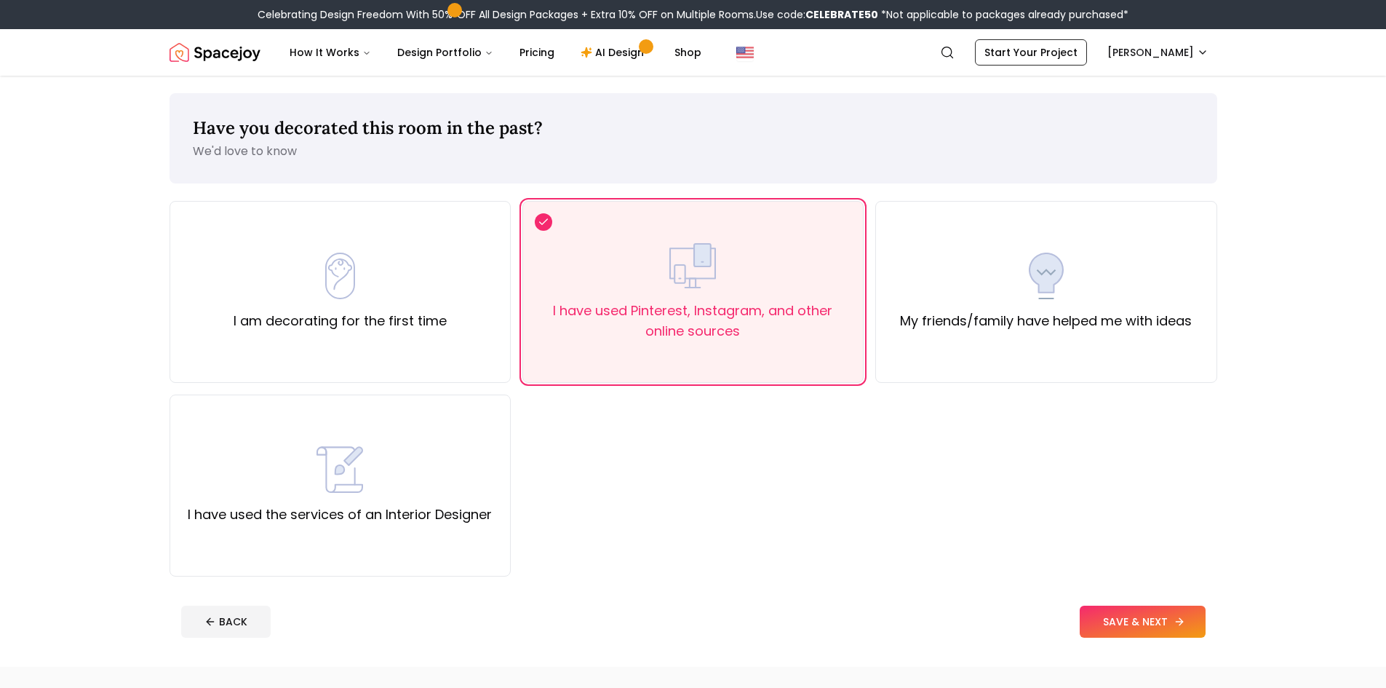
click at [1152, 616] on button "SAVE & NEXT" at bounding box center [1143, 621] width 126 height 32
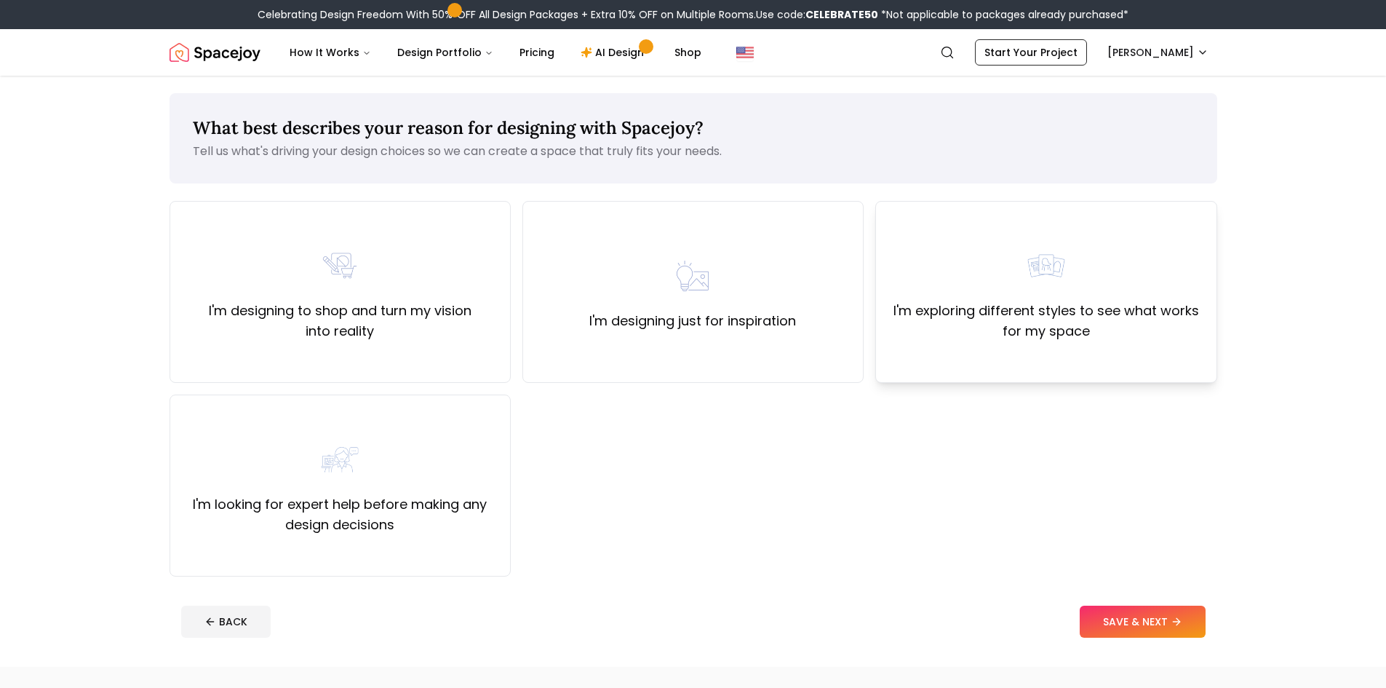
click at [967, 333] on label "I'm exploring different styles to see what works for my space" at bounding box center [1046, 320] width 316 height 41
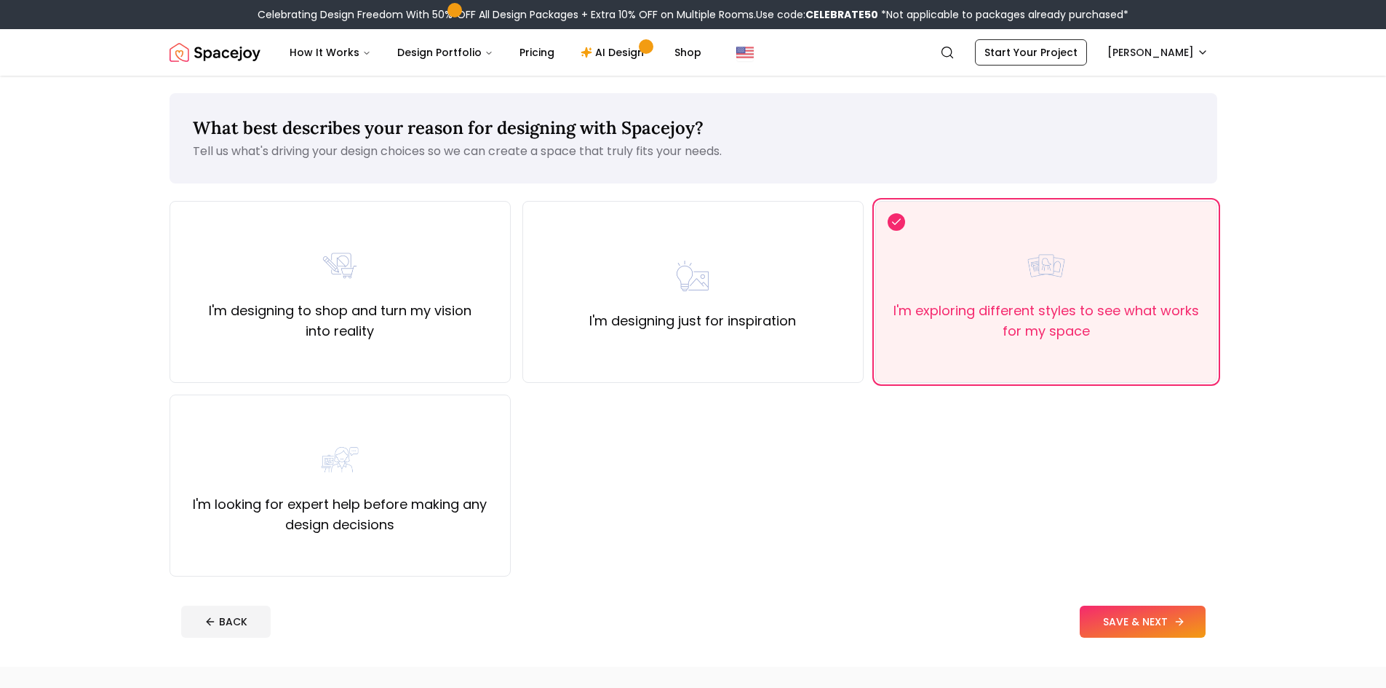
click at [1138, 626] on button "SAVE & NEXT" at bounding box center [1143, 621] width 126 height 32
